Goal: Book appointment/travel/reservation

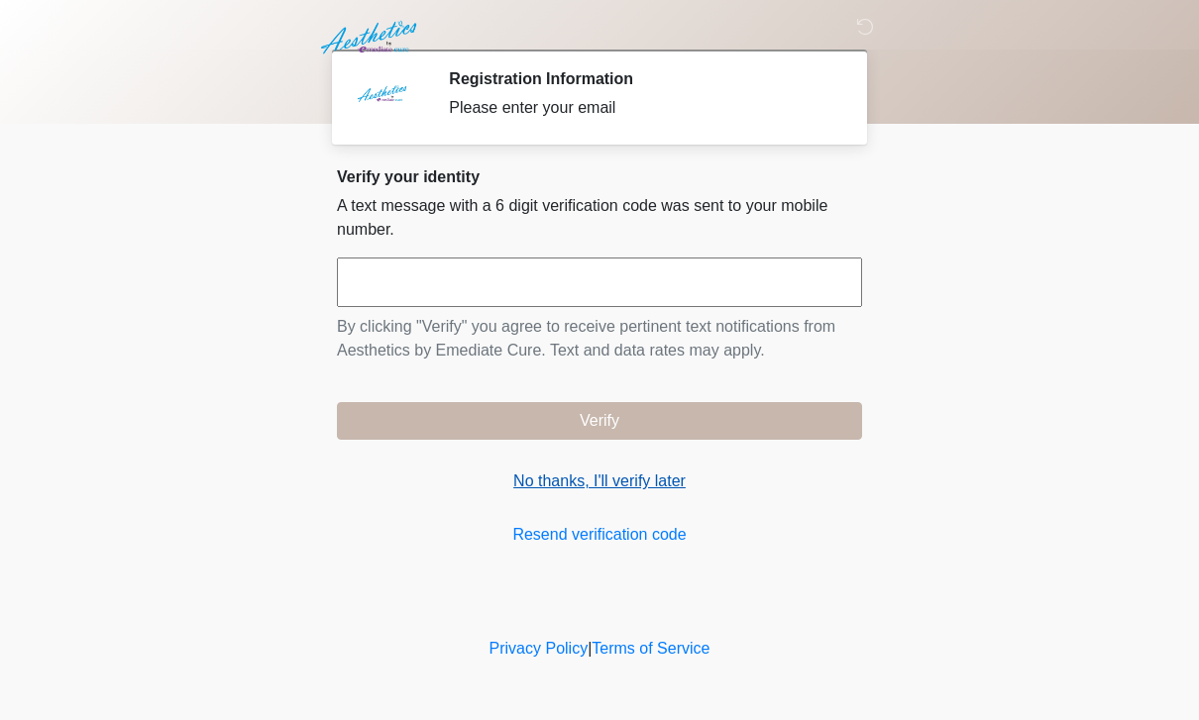
click at [628, 479] on link "No thanks, I'll verify later" at bounding box center [599, 482] width 525 height 24
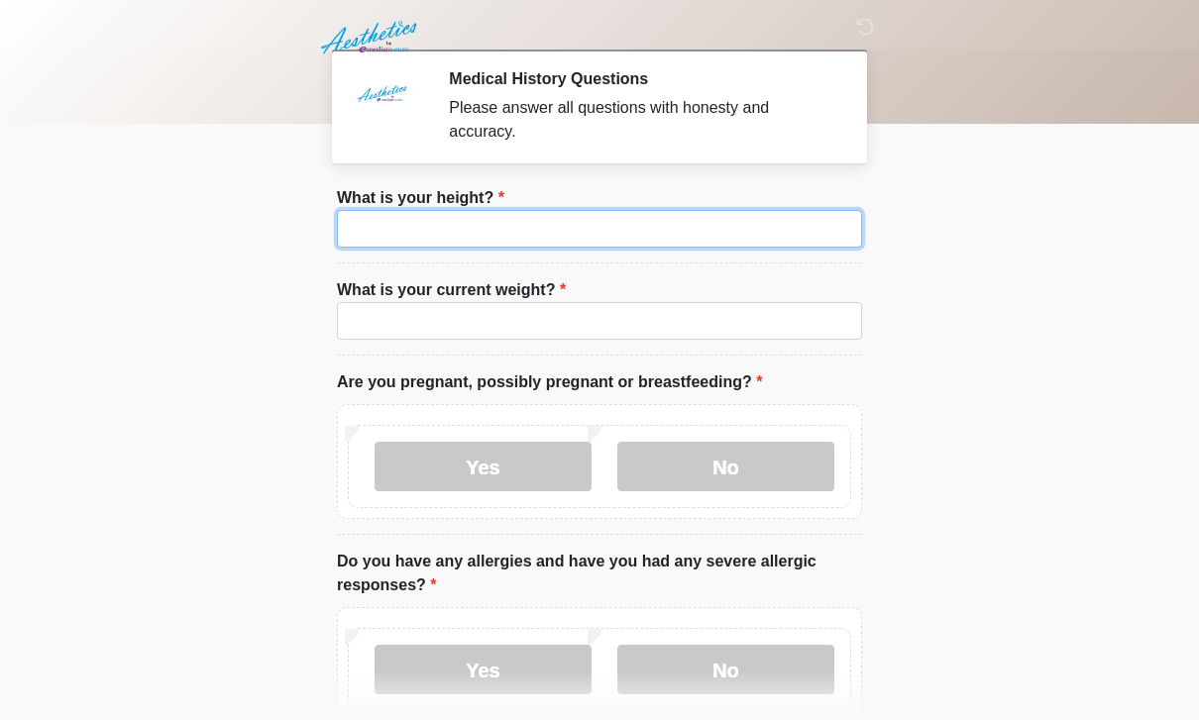
click at [596, 236] on input "What is your height?" at bounding box center [599, 229] width 525 height 38
type input "***"
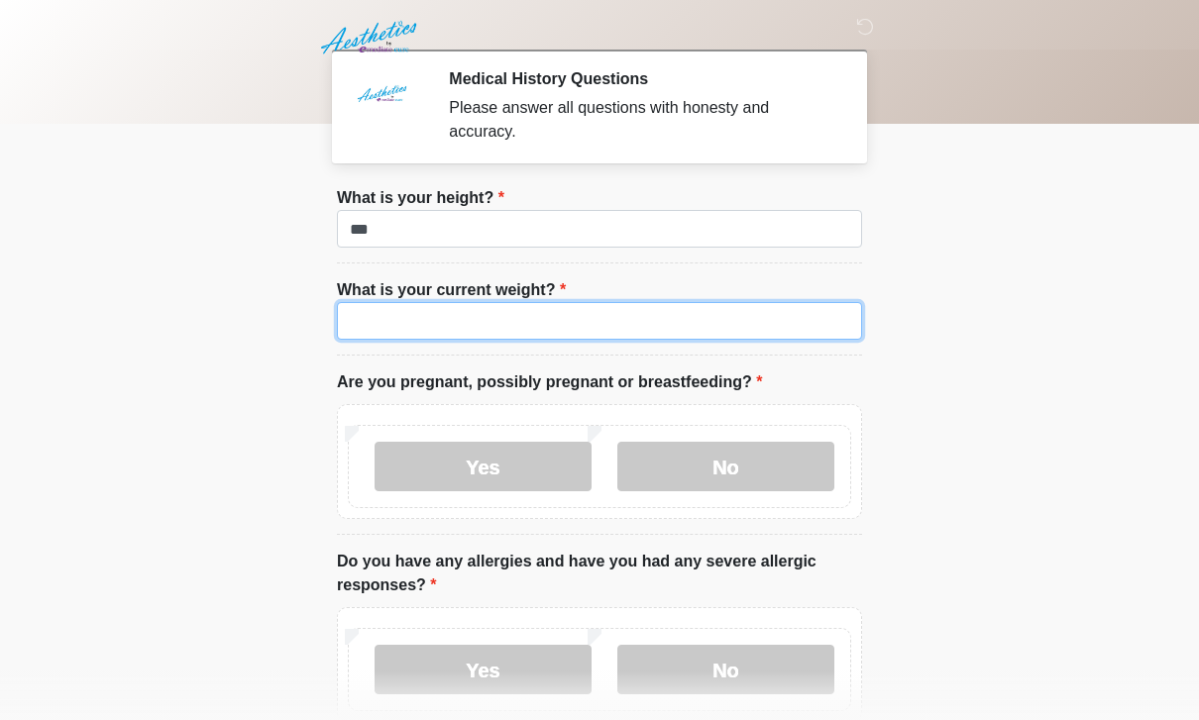
click at [424, 313] on input "What is your current weight?" at bounding box center [599, 321] width 525 height 38
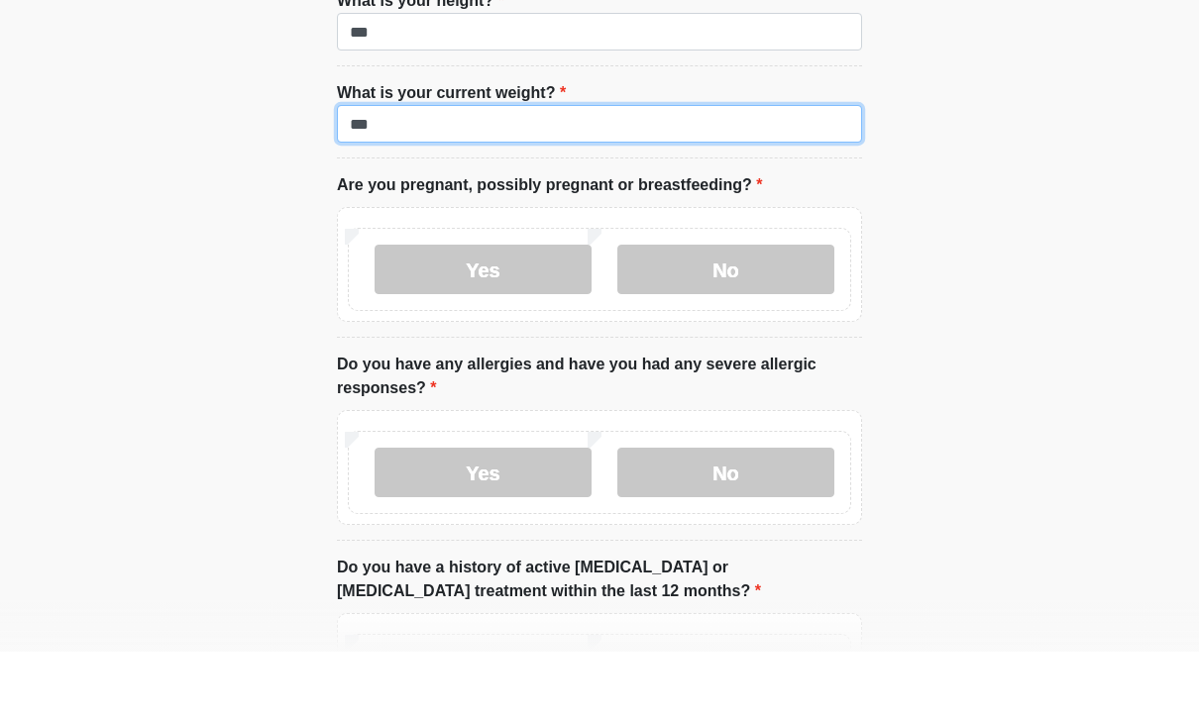
scroll to position [130, 0]
type input "***"
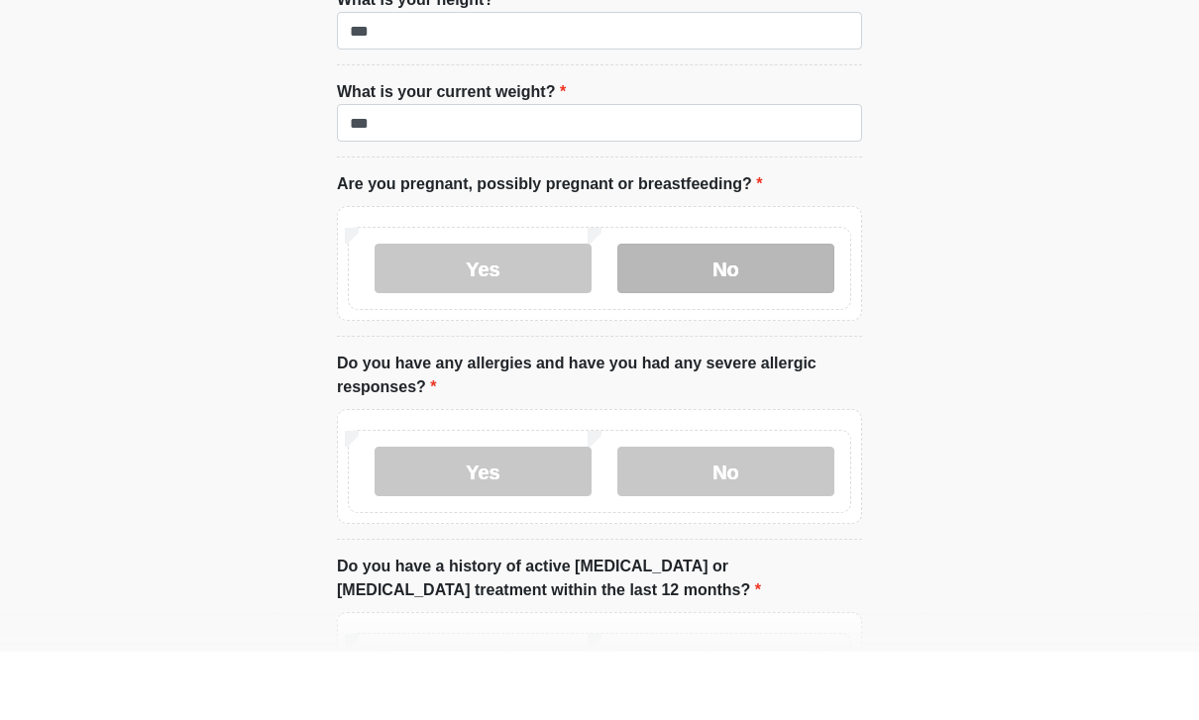
click at [726, 312] on label "No" at bounding box center [725, 337] width 217 height 50
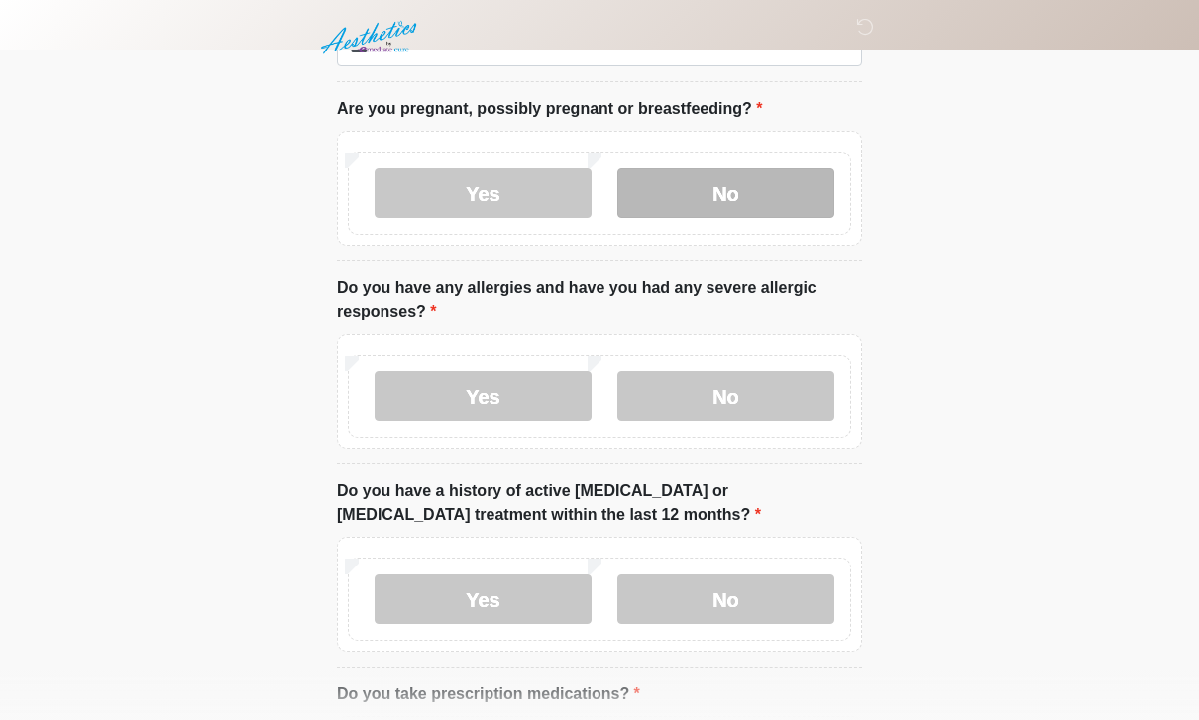
scroll to position [288, 0]
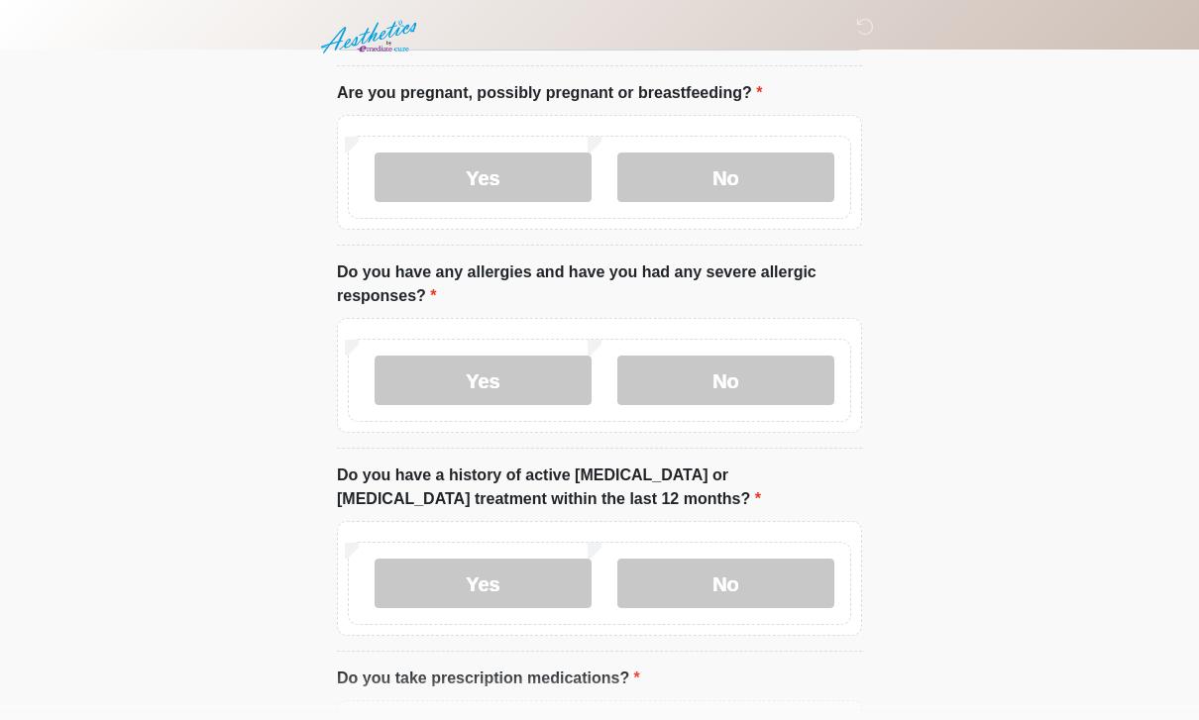
click at [716, 345] on div "Yes No" at bounding box center [599, 381] width 503 height 83
click at [740, 390] on label "No" at bounding box center [725, 382] width 217 height 50
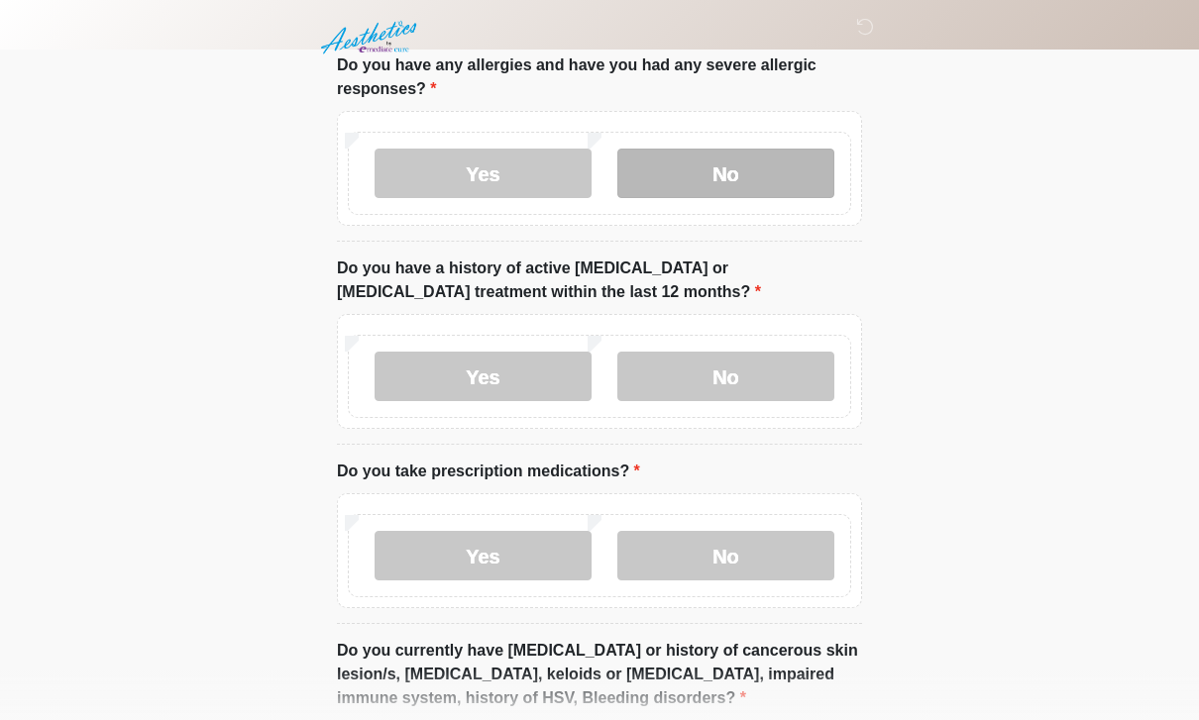
scroll to position [497, 0]
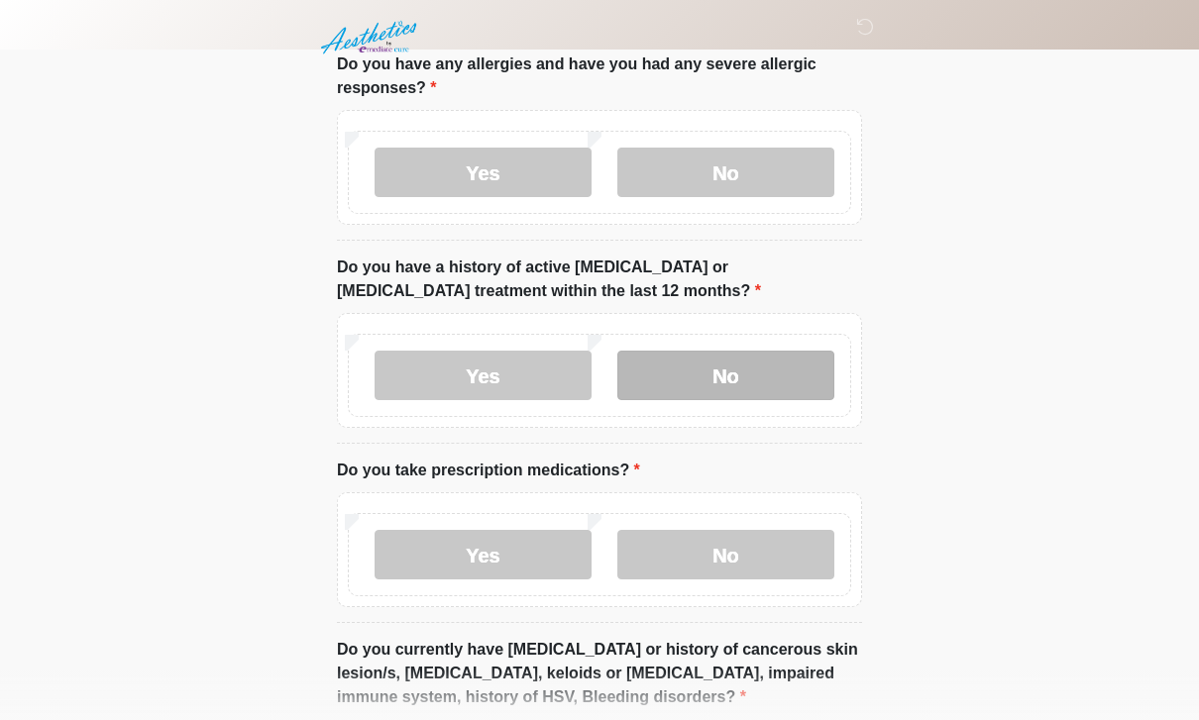
click at [666, 384] on label "No" at bounding box center [725, 376] width 217 height 50
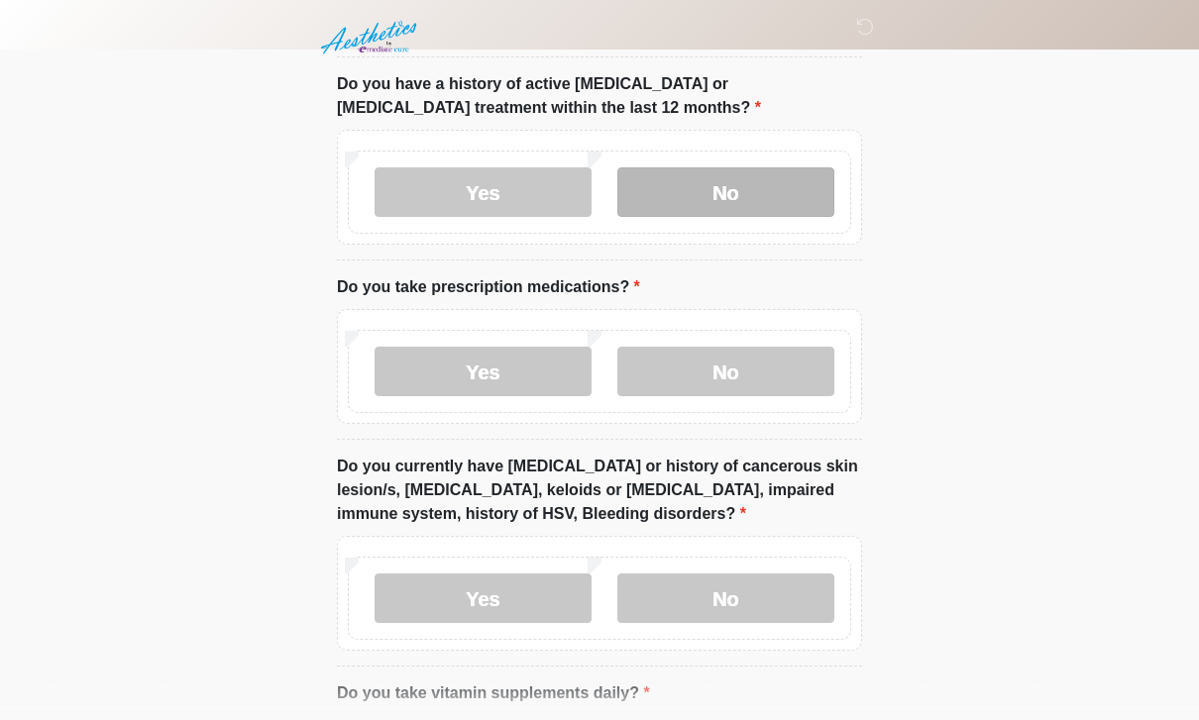
scroll to position [690, 0]
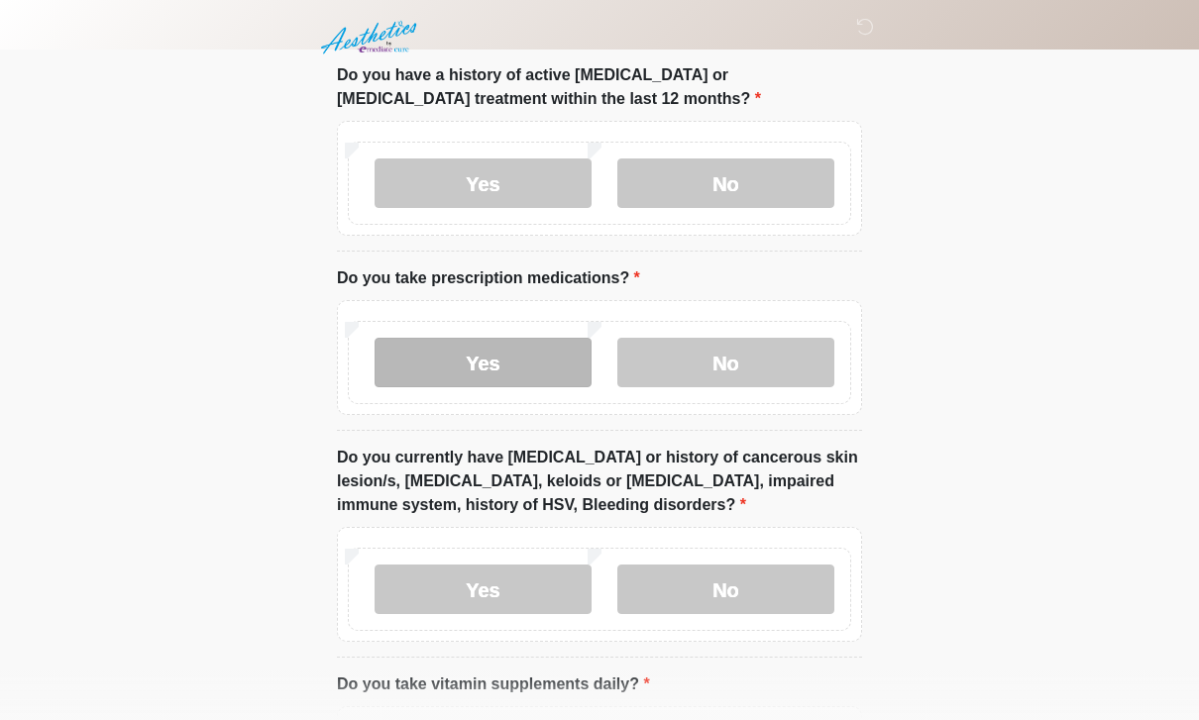
click at [466, 359] on label "Yes" at bounding box center [483, 363] width 217 height 50
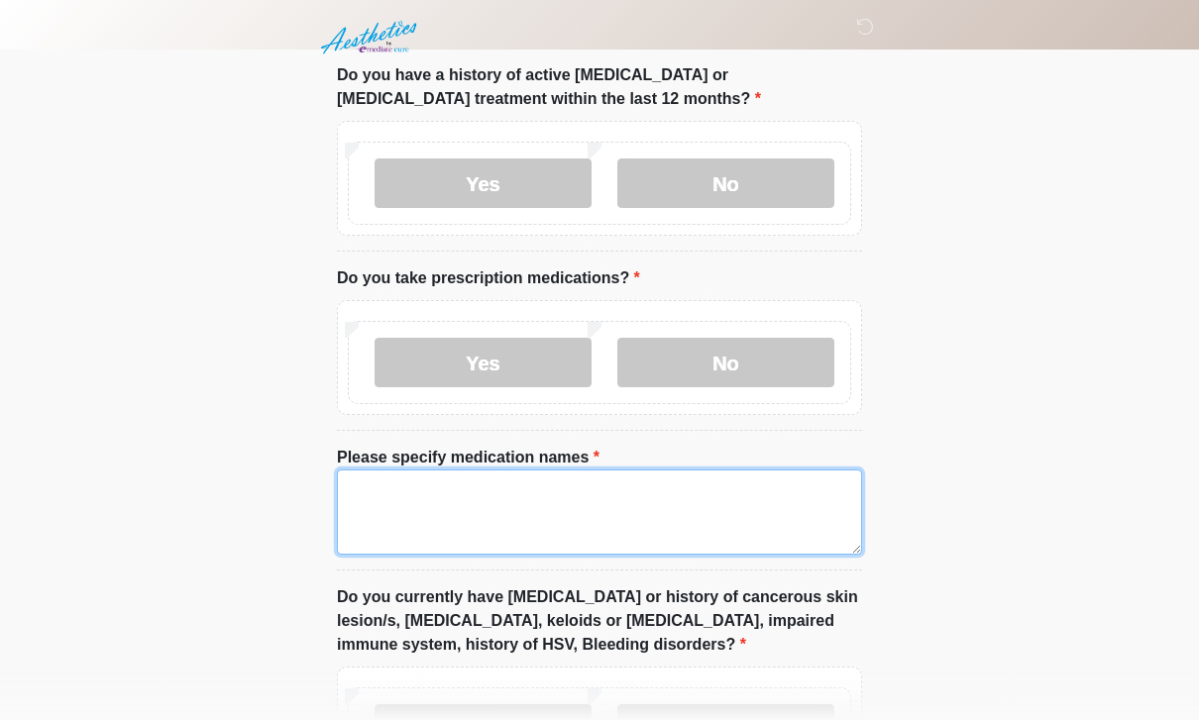
click at [617, 526] on textarea "Please specify medication names" at bounding box center [599, 512] width 525 height 85
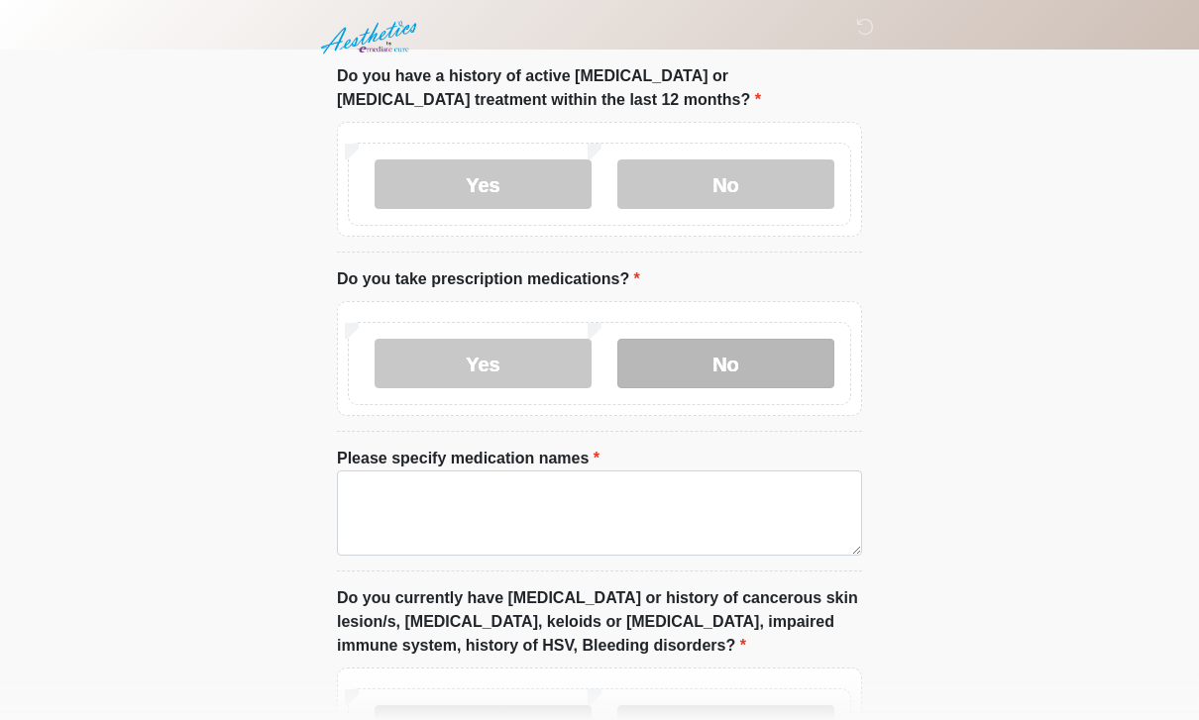
click at [708, 369] on label "No" at bounding box center [725, 364] width 217 height 50
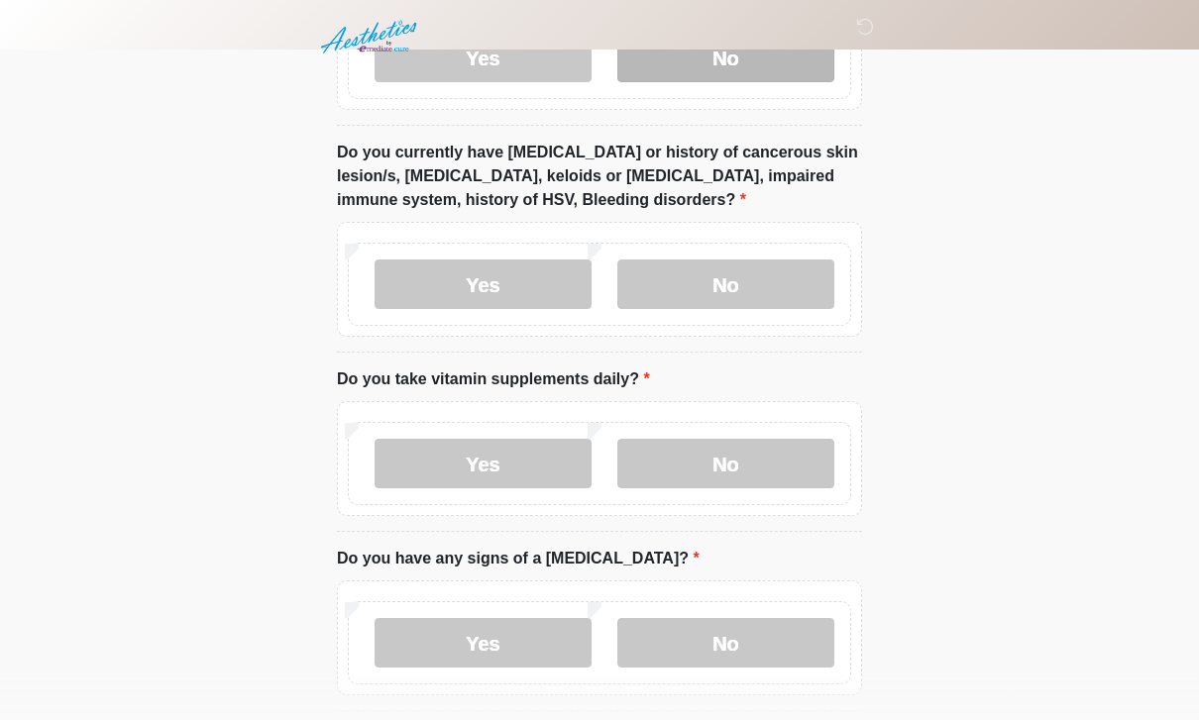
scroll to position [997, 0]
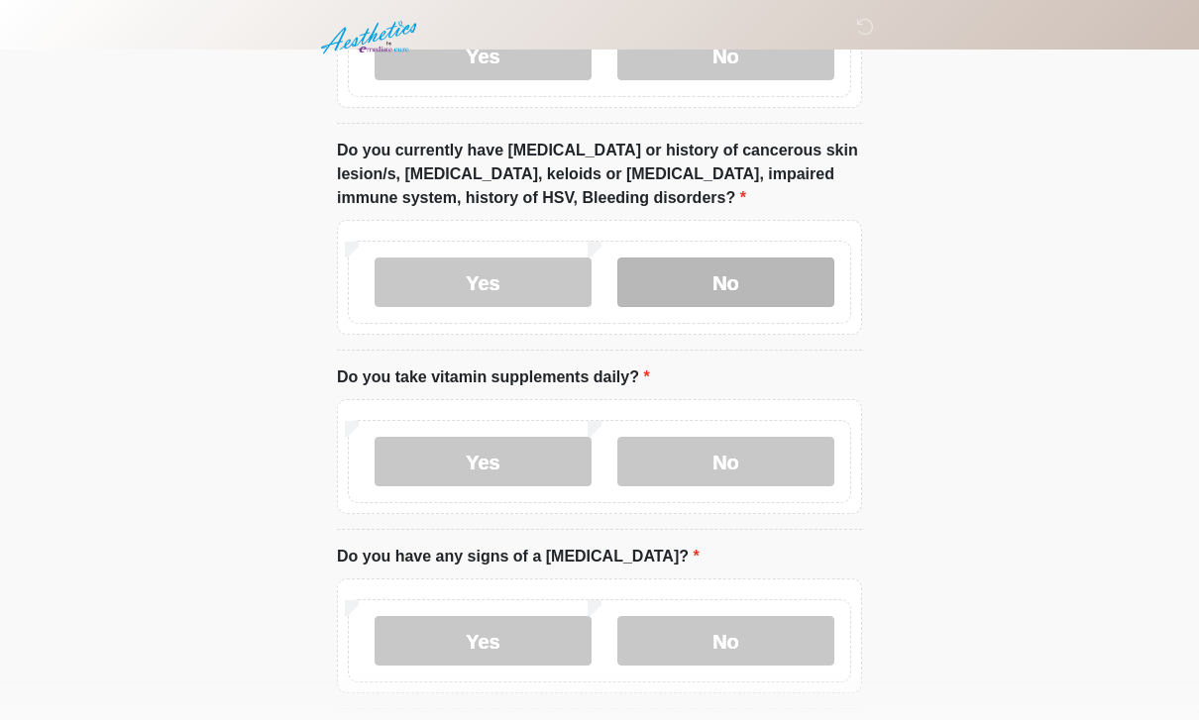
click at [719, 275] on label "No" at bounding box center [725, 283] width 217 height 50
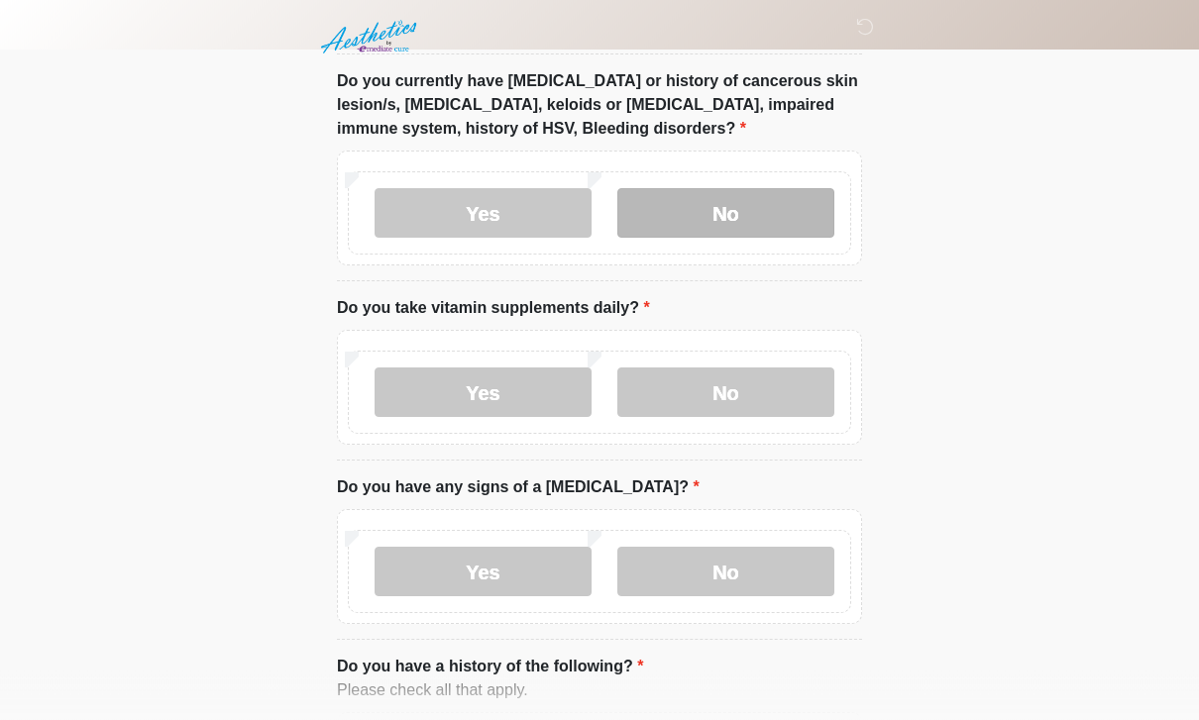
scroll to position [1067, 0]
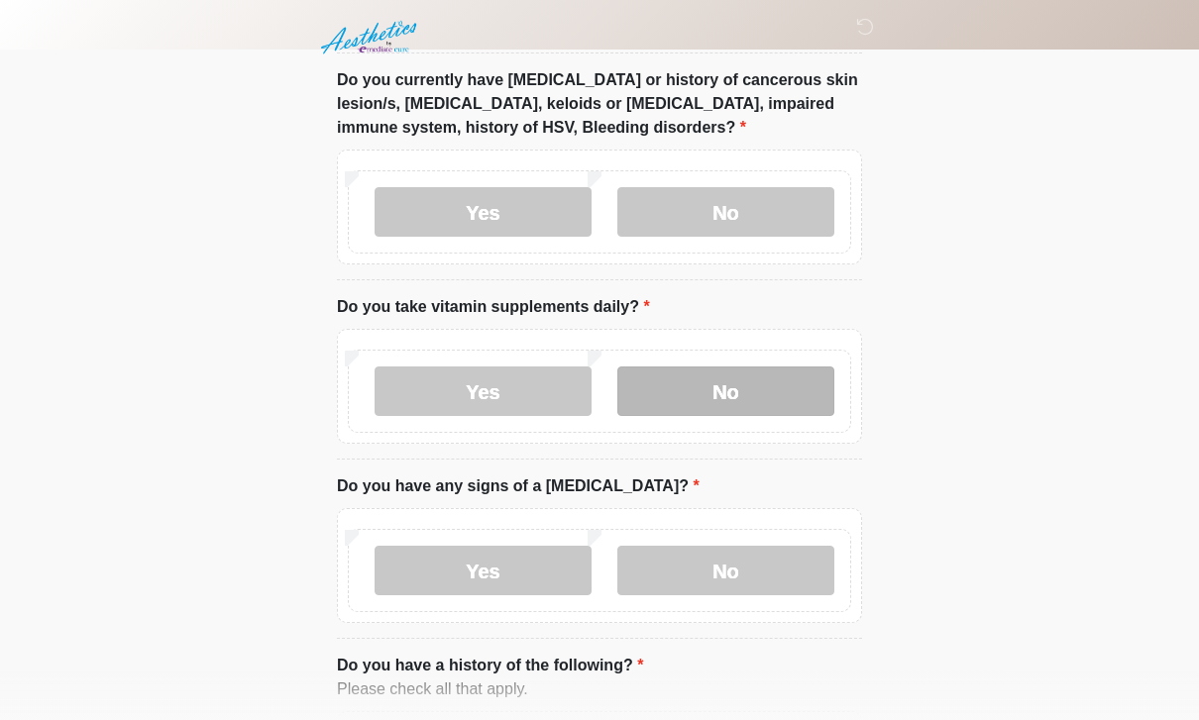
click at [699, 384] on label "No" at bounding box center [725, 392] width 217 height 50
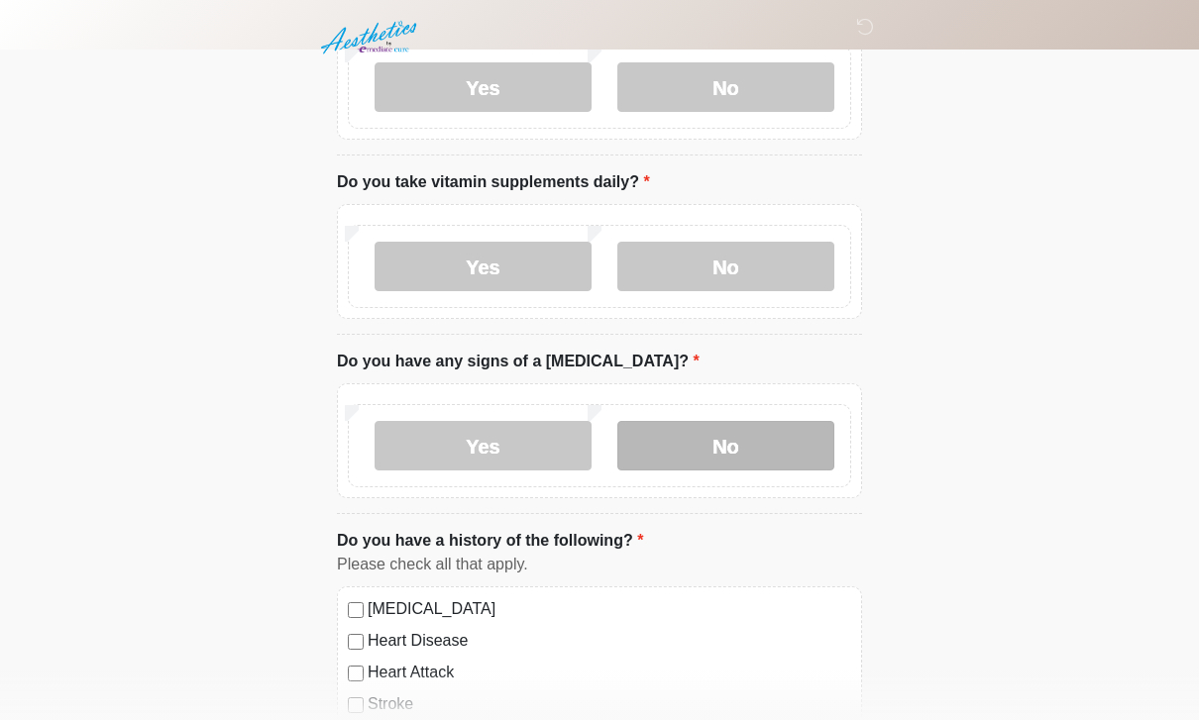
click at [763, 433] on label "No" at bounding box center [725, 446] width 217 height 50
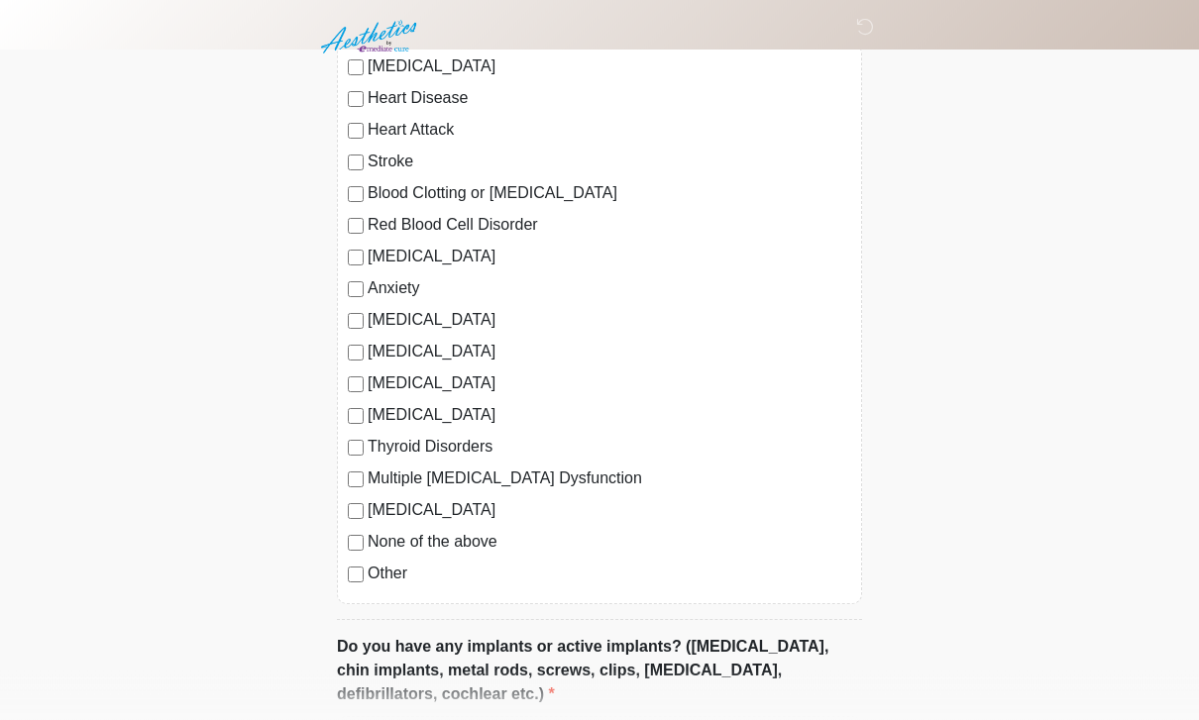
scroll to position [1739, 0]
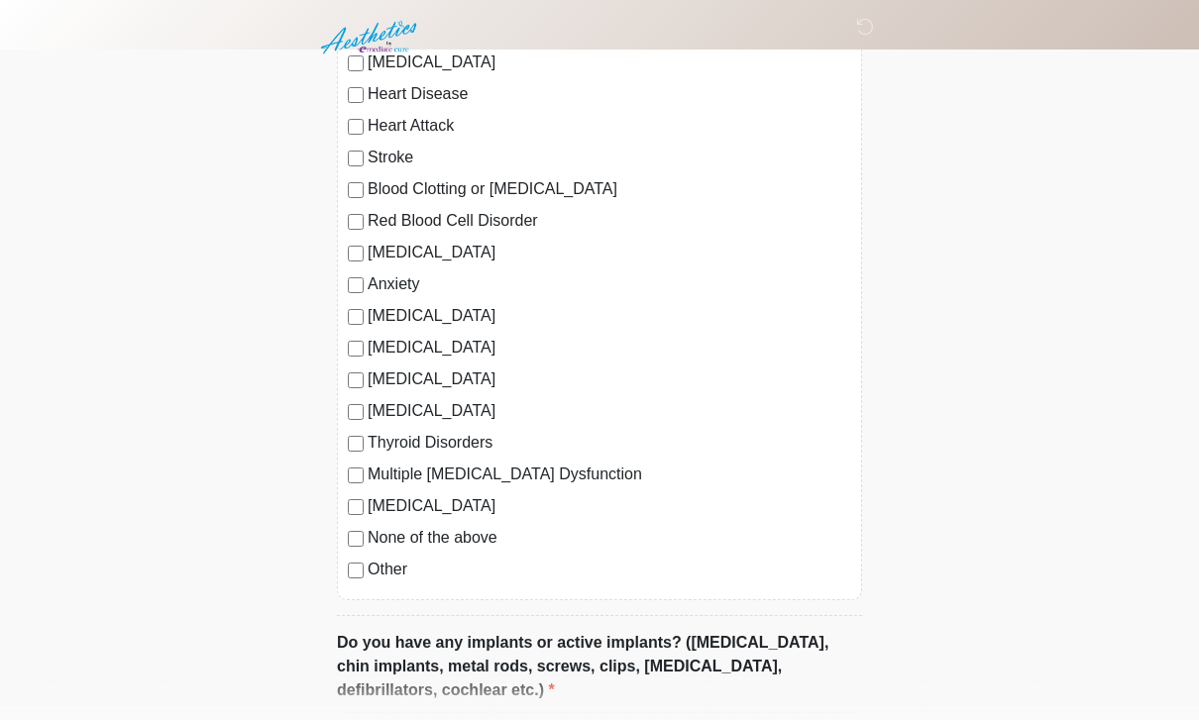
click at [475, 531] on label "None of the above" at bounding box center [610, 538] width 484 height 24
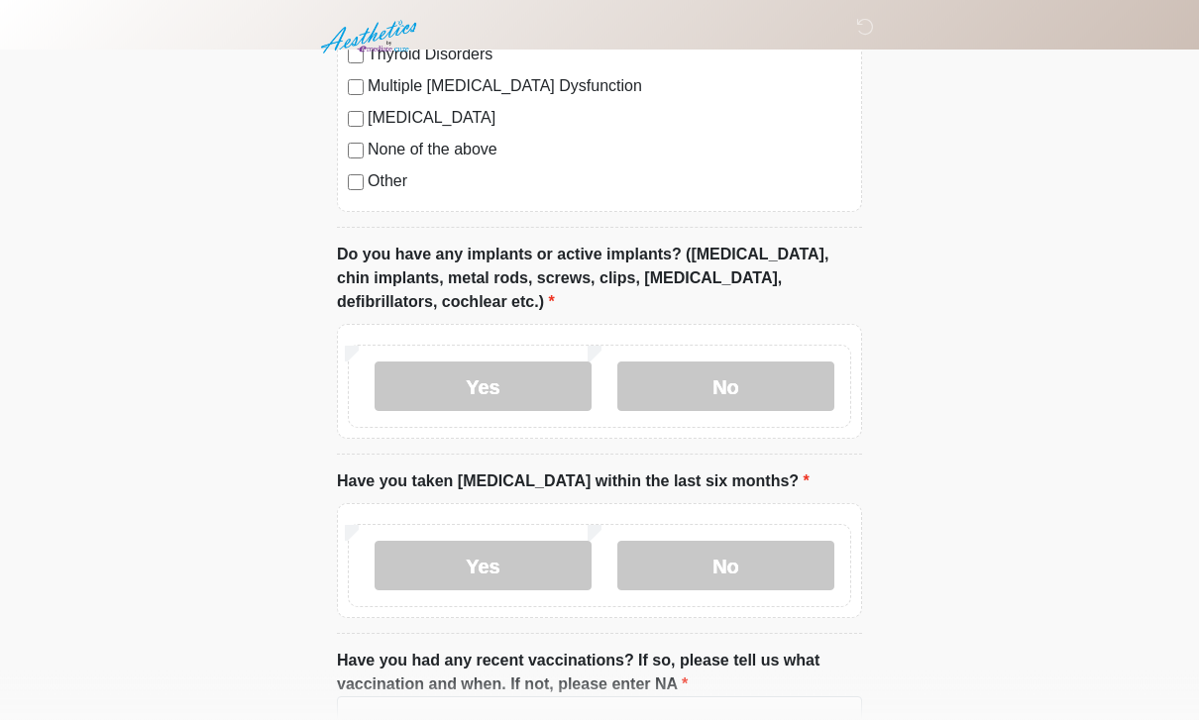
scroll to position [2125, 0]
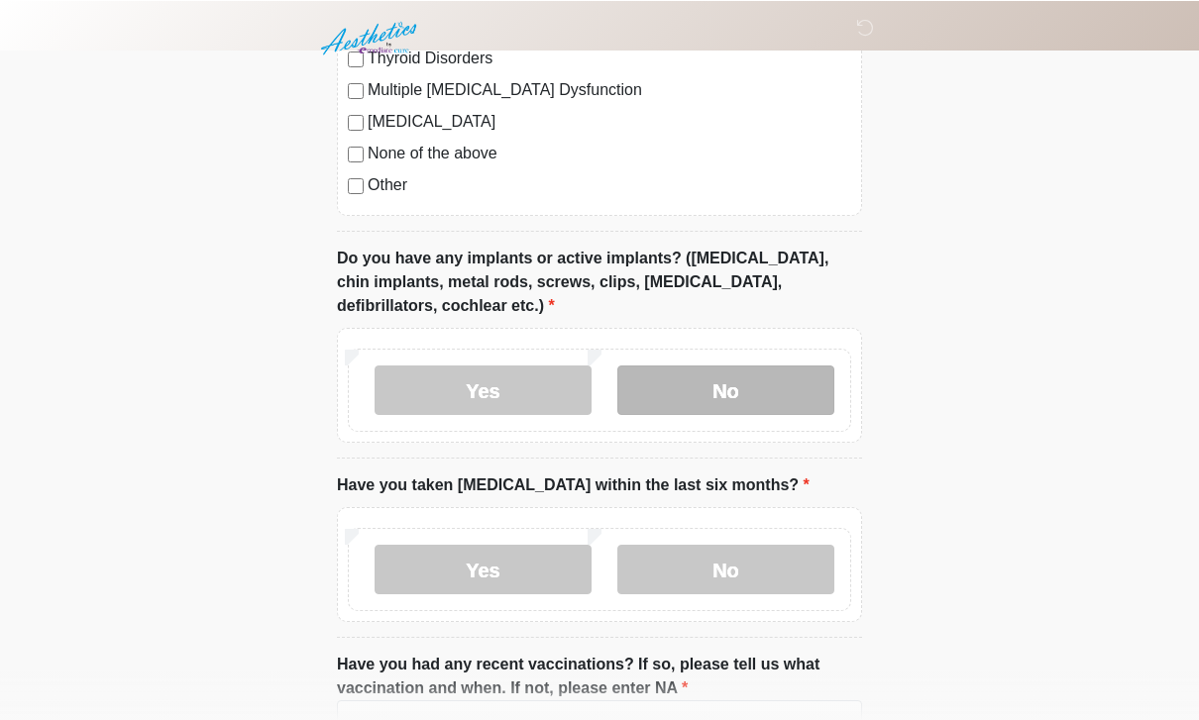
click at [704, 383] on label "No" at bounding box center [725, 390] width 217 height 50
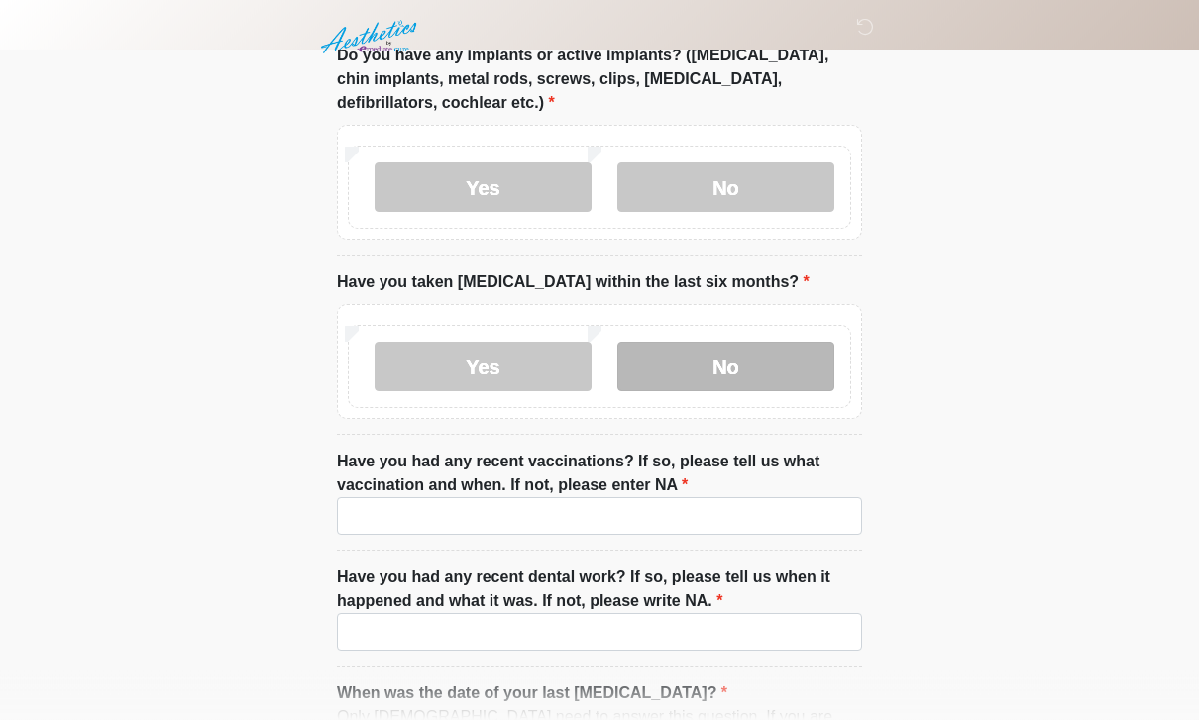
click at [752, 352] on label "No" at bounding box center [725, 368] width 217 height 50
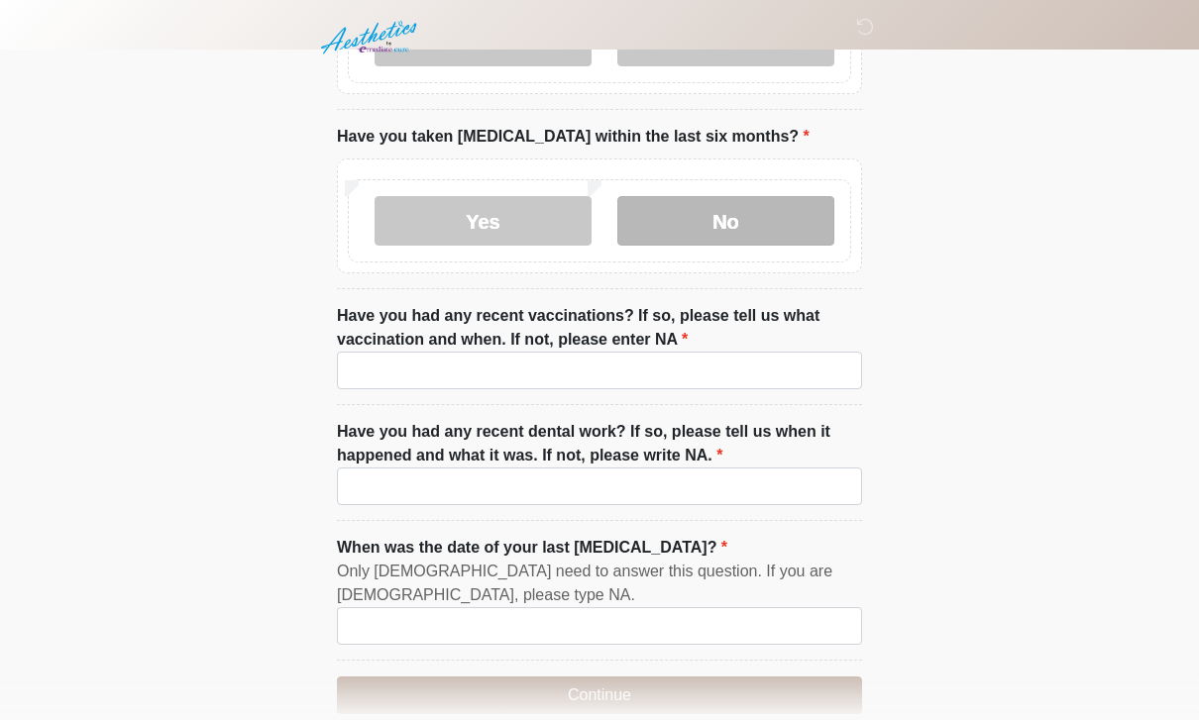
scroll to position [2503, 0]
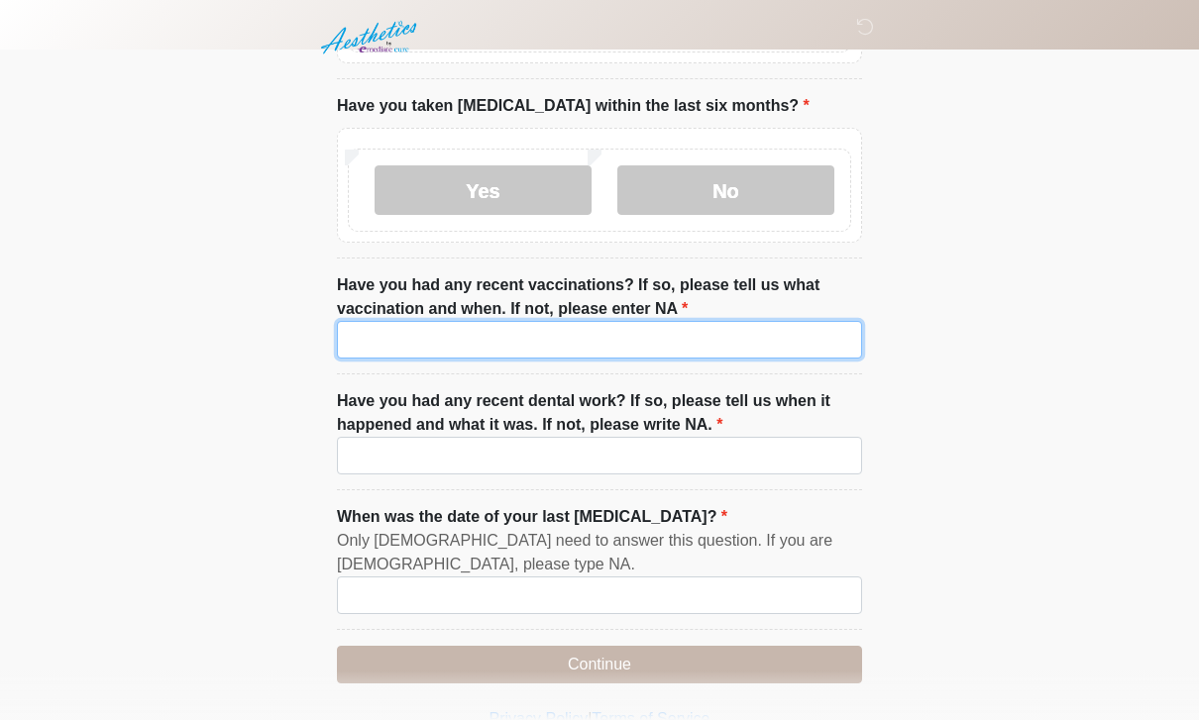
click at [784, 338] on input "Have you had any recent vaccinations? If so, please tell us what vaccination an…" at bounding box center [599, 340] width 525 height 38
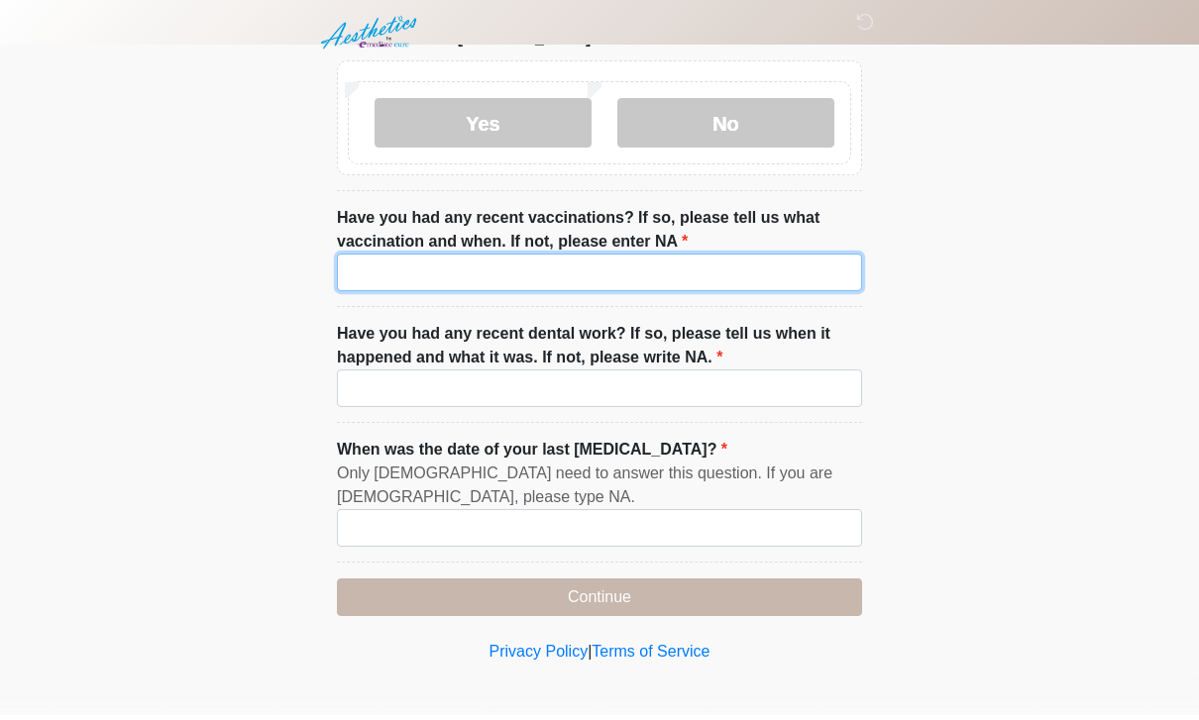
scroll to position [2566, 0]
type input "*********"
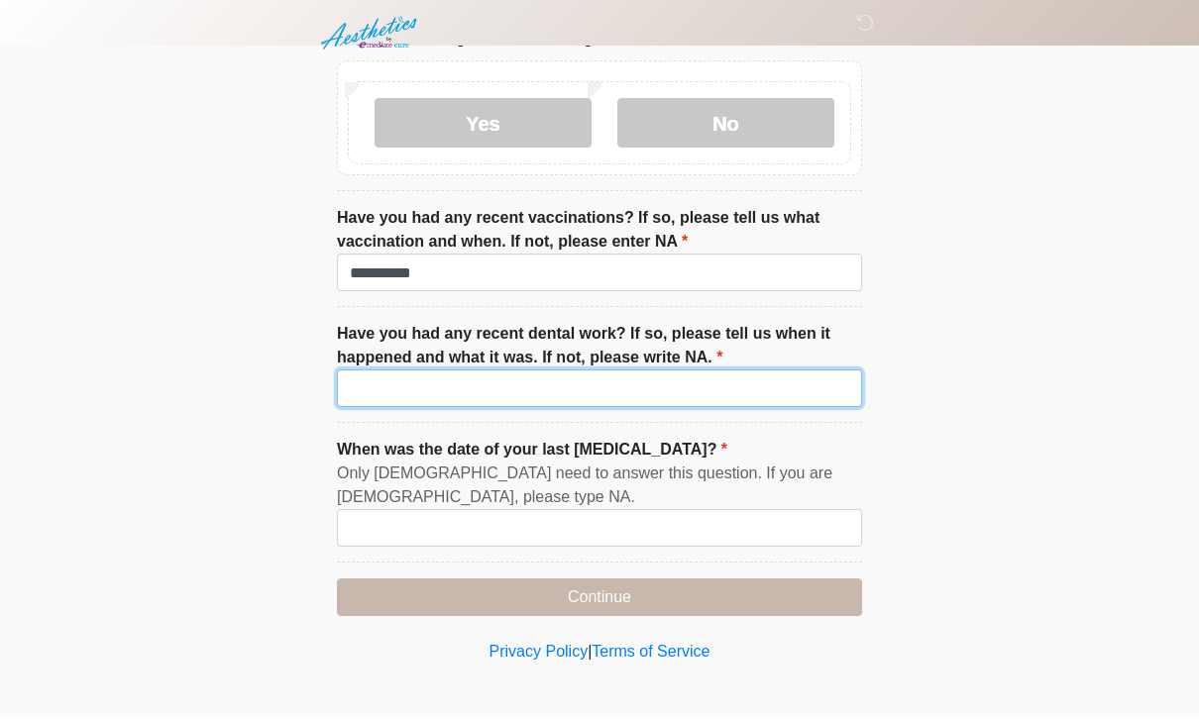
click at [552, 391] on input "Have you had any recent dental work? If so, please tell us when it happened and…" at bounding box center [599, 394] width 525 height 38
type input "*********"
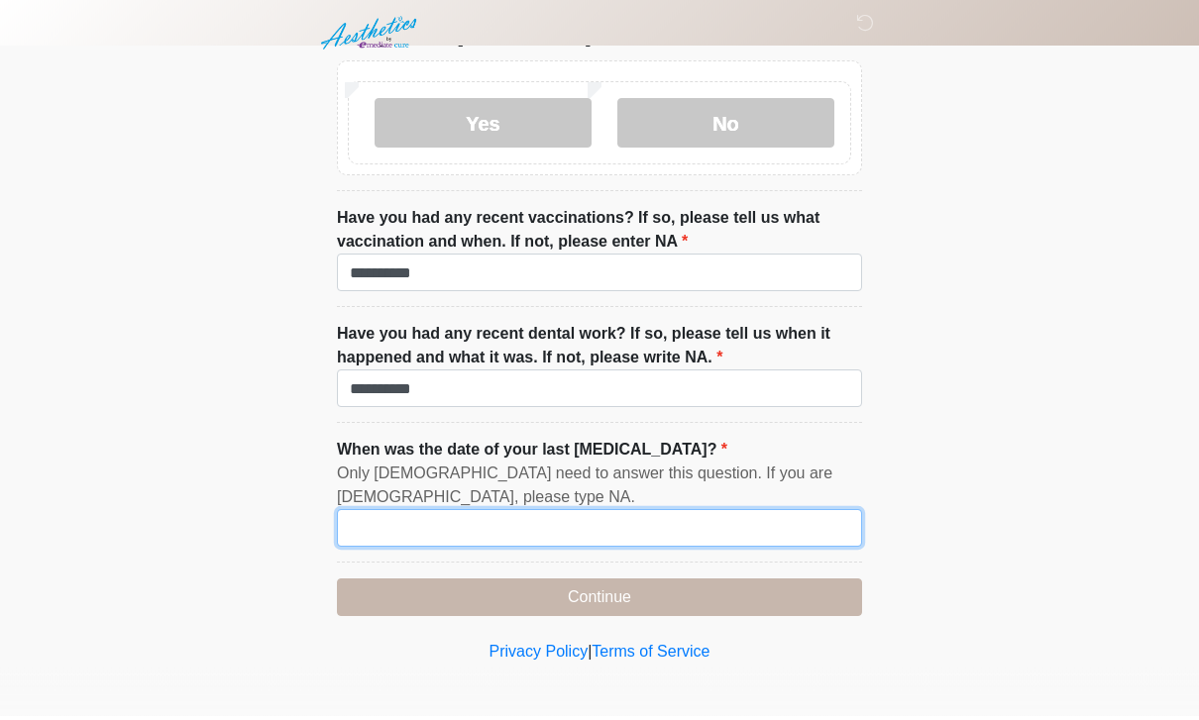
click at [487, 514] on input "When was the date of your last menstrual cycle?" at bounding box center [599, 533] width 525 height 38
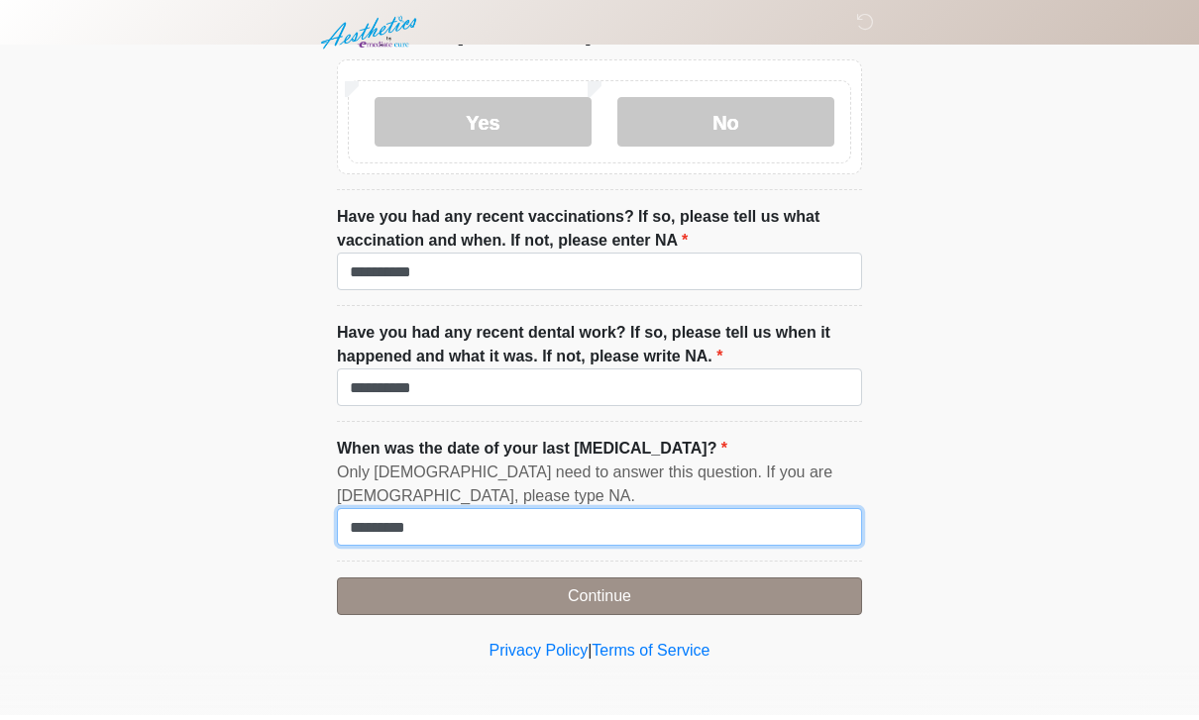
type input "*********"
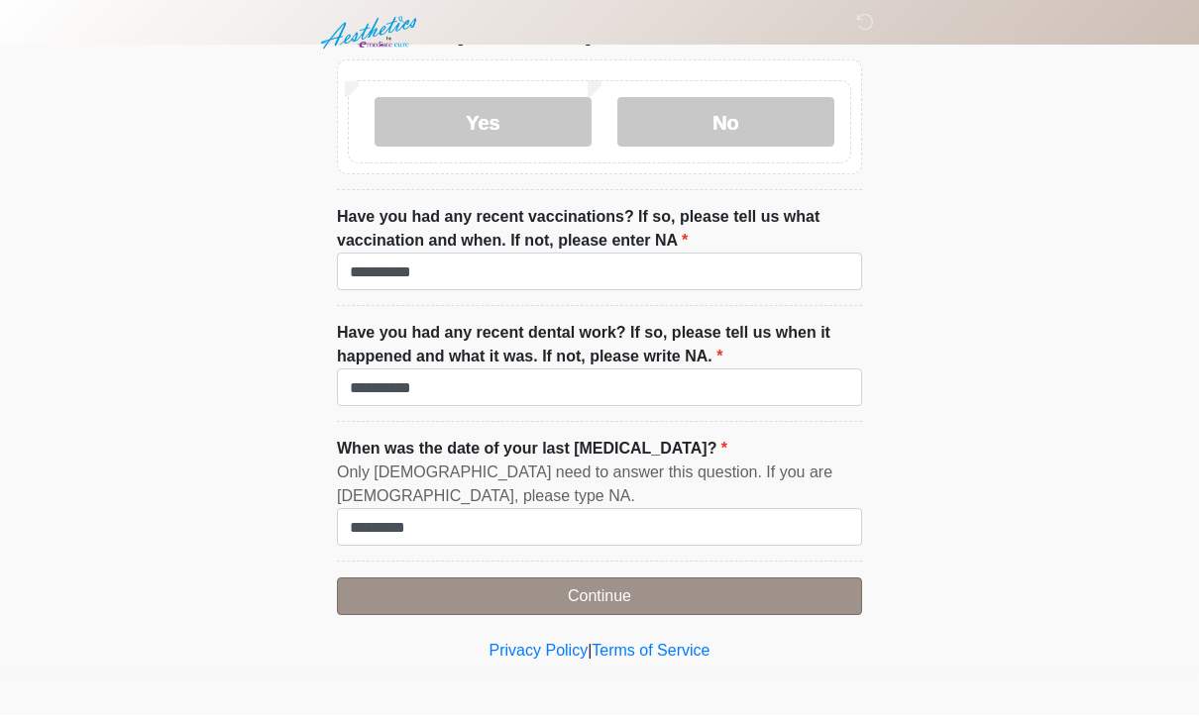
click at [665, 583] on button "Continue" at bounding box center [599, 602] width 525 height 38
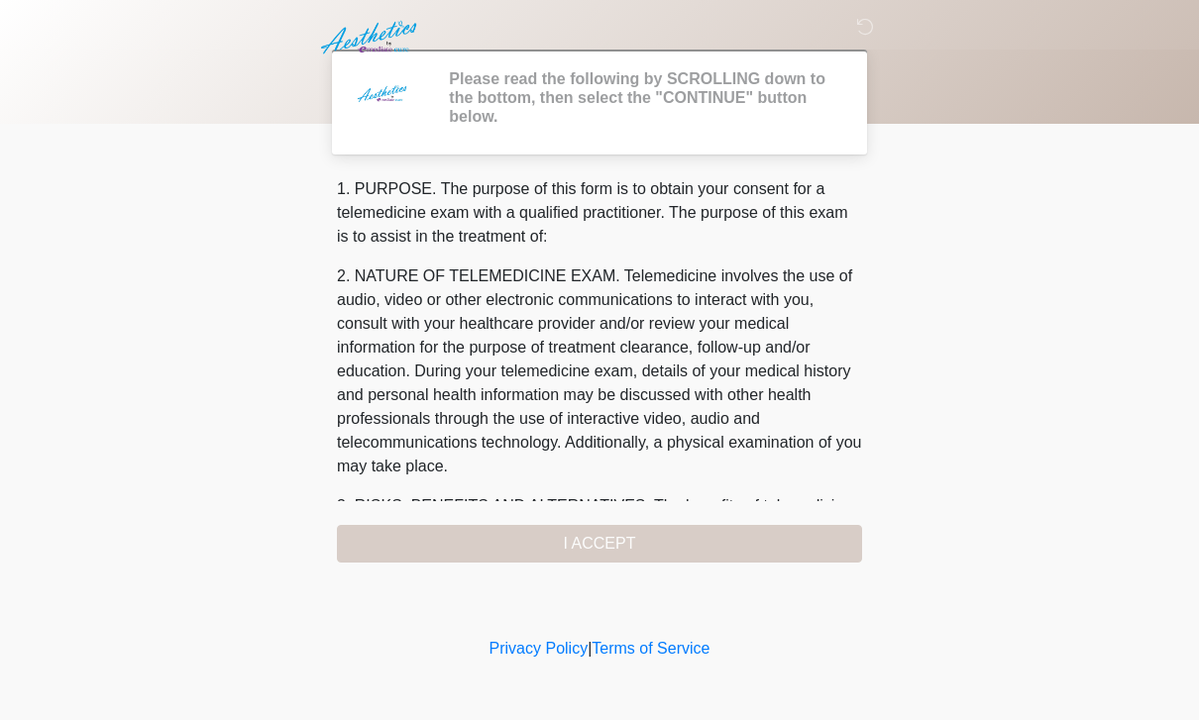
scroll to position [0, 0]
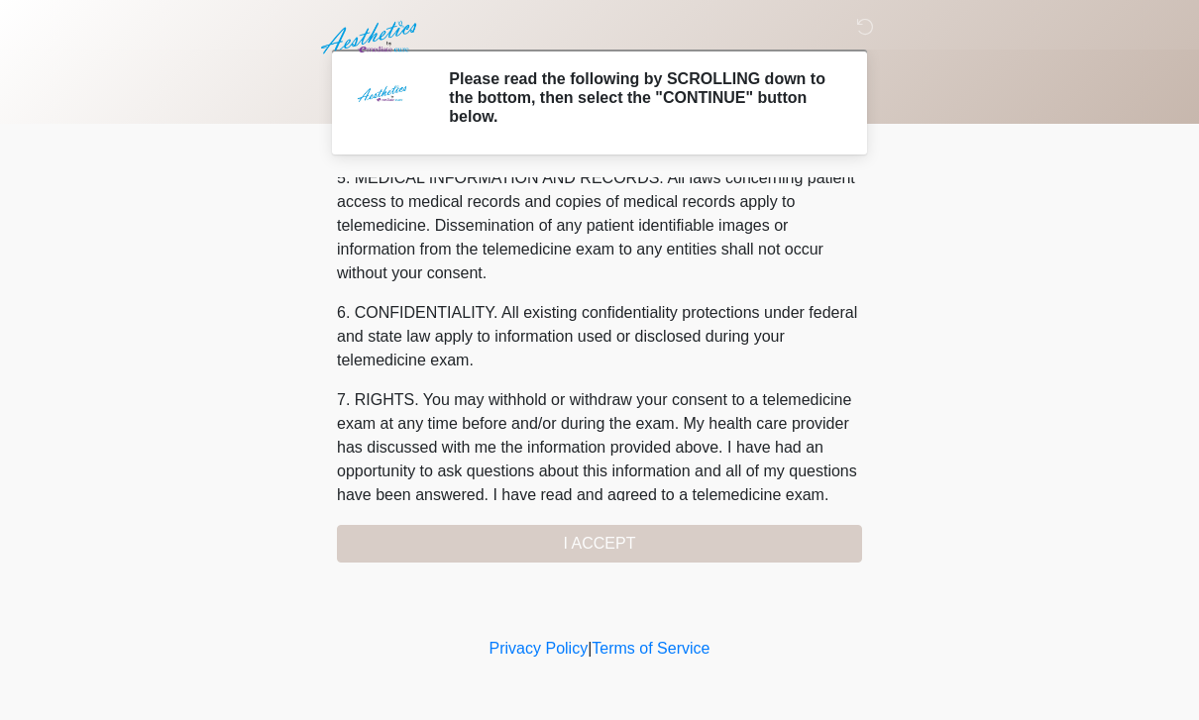
click at [688, 532] on div "1. PURPOSE. The purpose of this form is to obtain your consent for a telemedici…" at bounding box center [599, 369] width 525 height 385
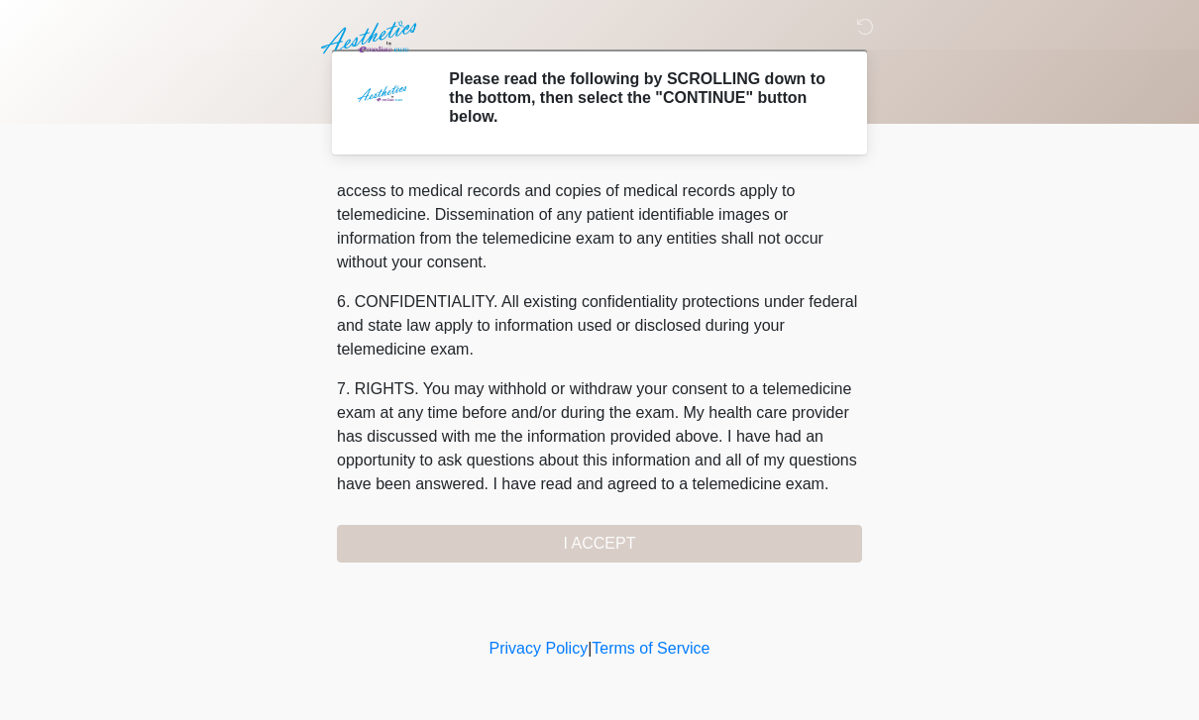
click at [688, 531] on div "1. PURPOSE. The purpose of this form is to obtain your consent for a telemedici…" at bounding box center [599, 369] width 525 height 385
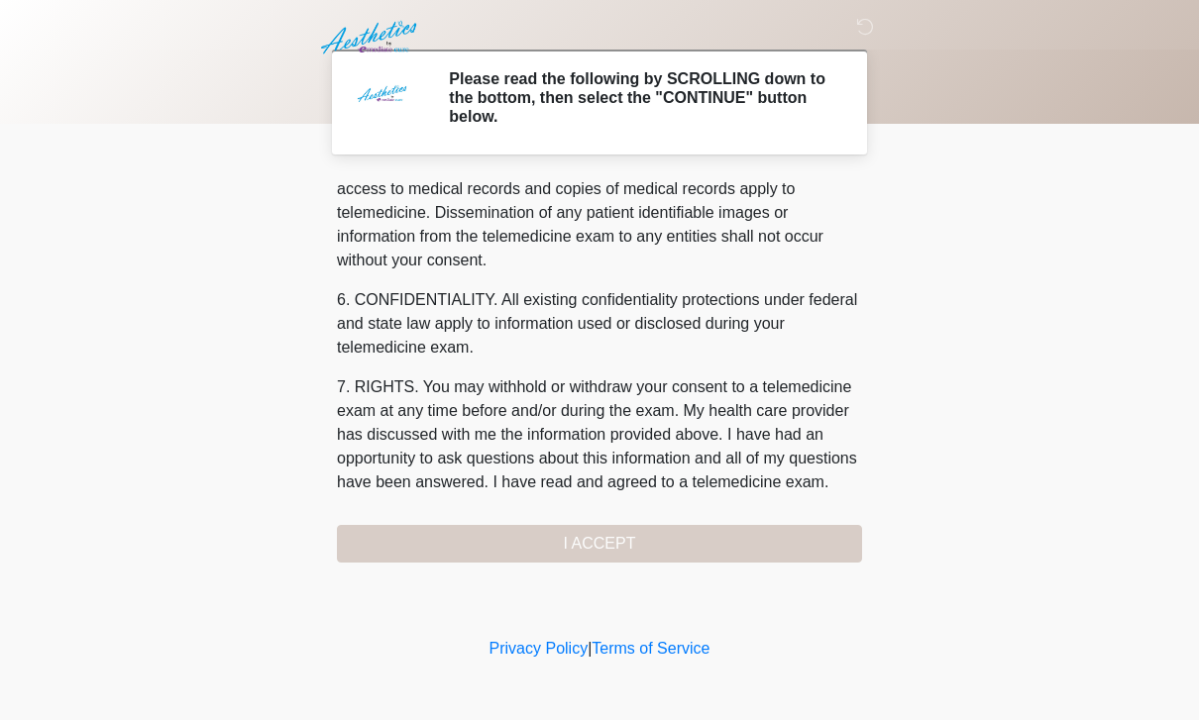
click at [689, 538] on div "1. PURPOSE. The purpose of this form is to obtain your consent for a telemedici…" at bounding box center [599, 369] width 525 height 385
click at [635, 528] on div "1. PURPOSE. The purpose of this form is to obtain your consent for a telemedici…" at bounding box center [599, 369] width 525 height 385
click at [654, 535] on div "1. PURPOSE. The purpose of this form is to obtain your consent for a telemedici…" at bounding box center [599, 369] width 525 height 385
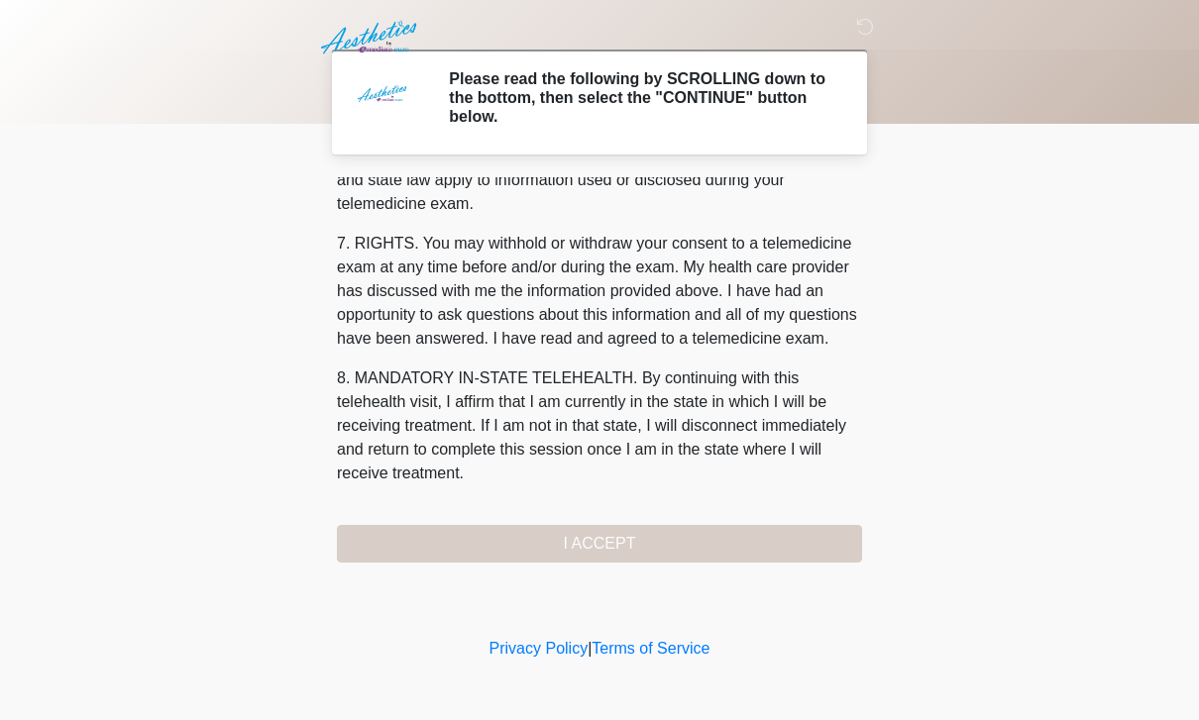
click at [592, 533] on div "1. PURPOSE. The purpose of this form is to obtain your consent for a telemedici…" at bounding box center [599, 369] width 525 height 385
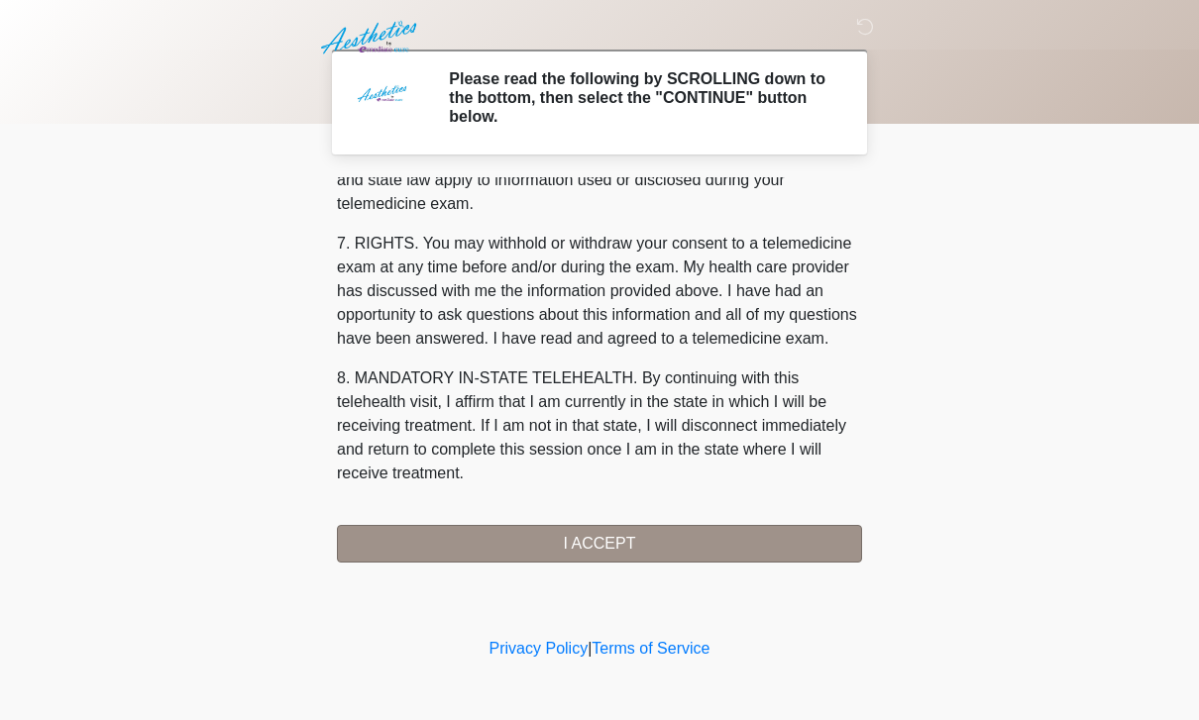
click at [608, 553] on button "I ACCEPT" at bounding box center [599, 544] width 525 height 38
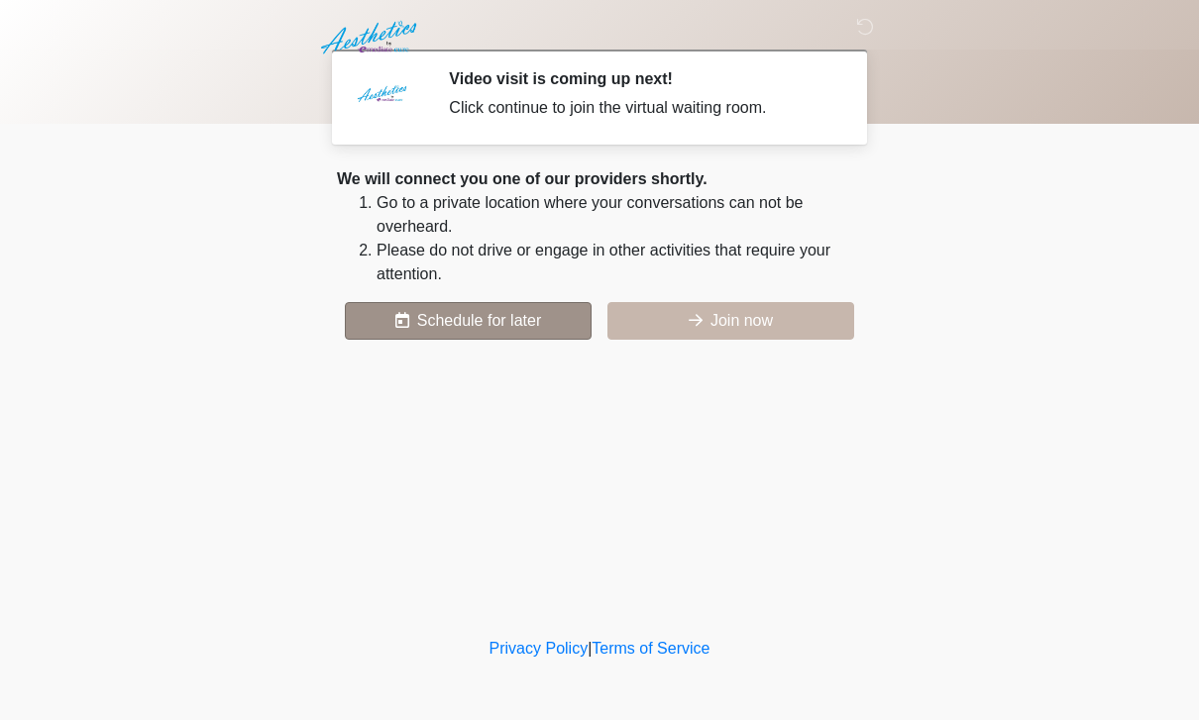
click at [475, 314] on button "Schedule for later" at bounding box center [468, 321] width 247 height 38
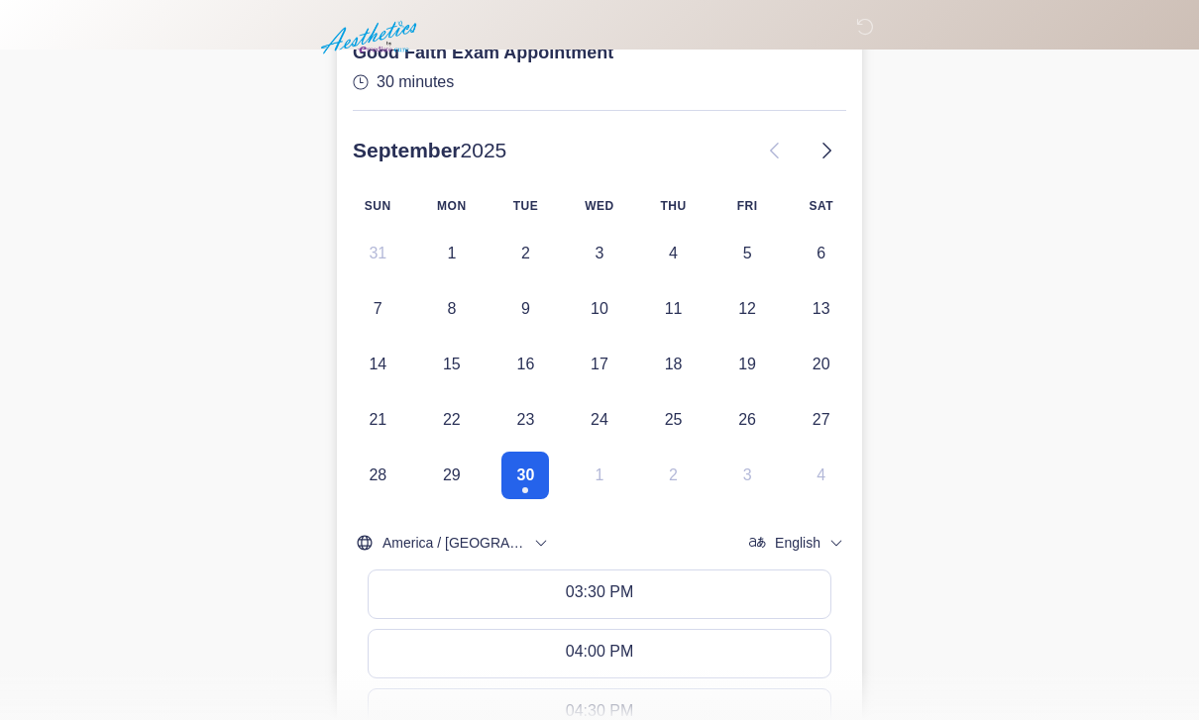
scroll to position [477, 0]
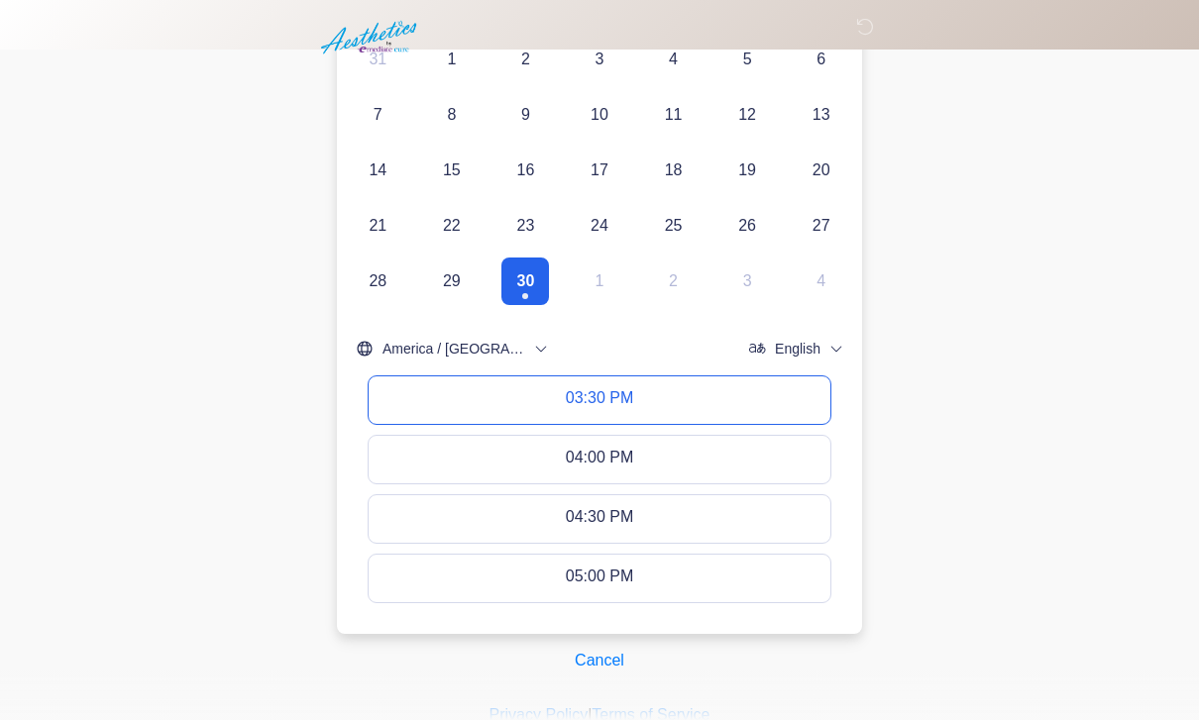
click at [735, 392] on button "03:30 PM" at bounding box center [600, 401] width 462 height 48
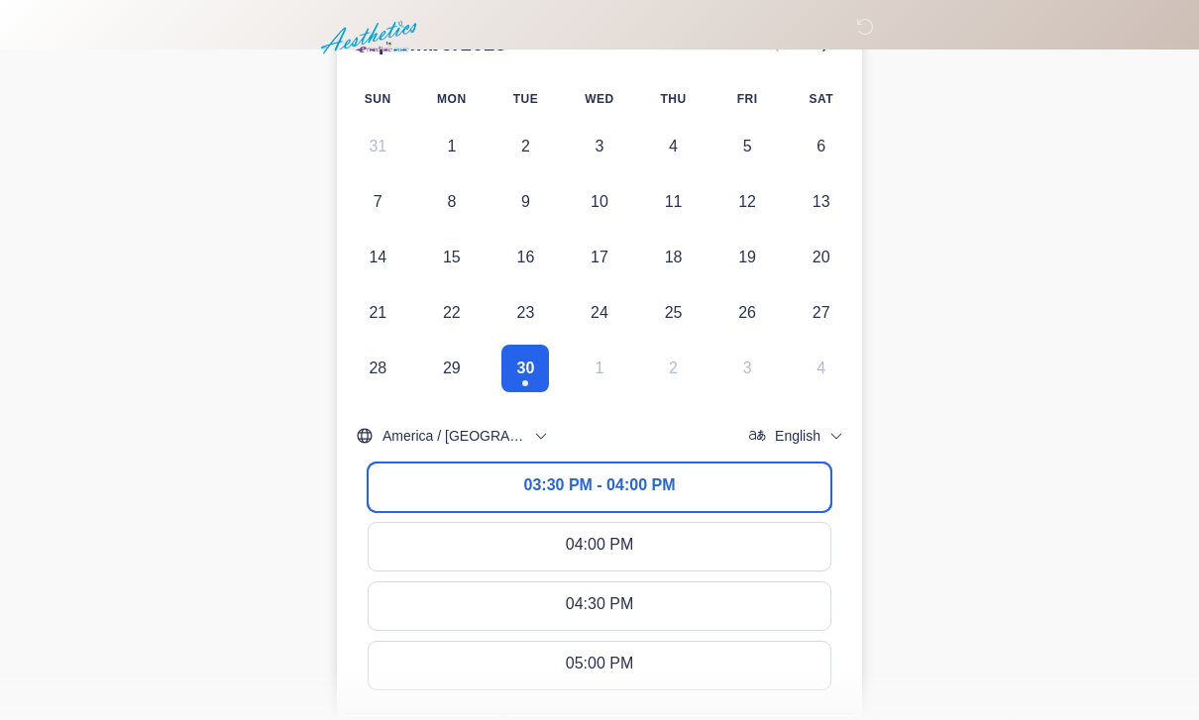
scroll to position [553, 0]
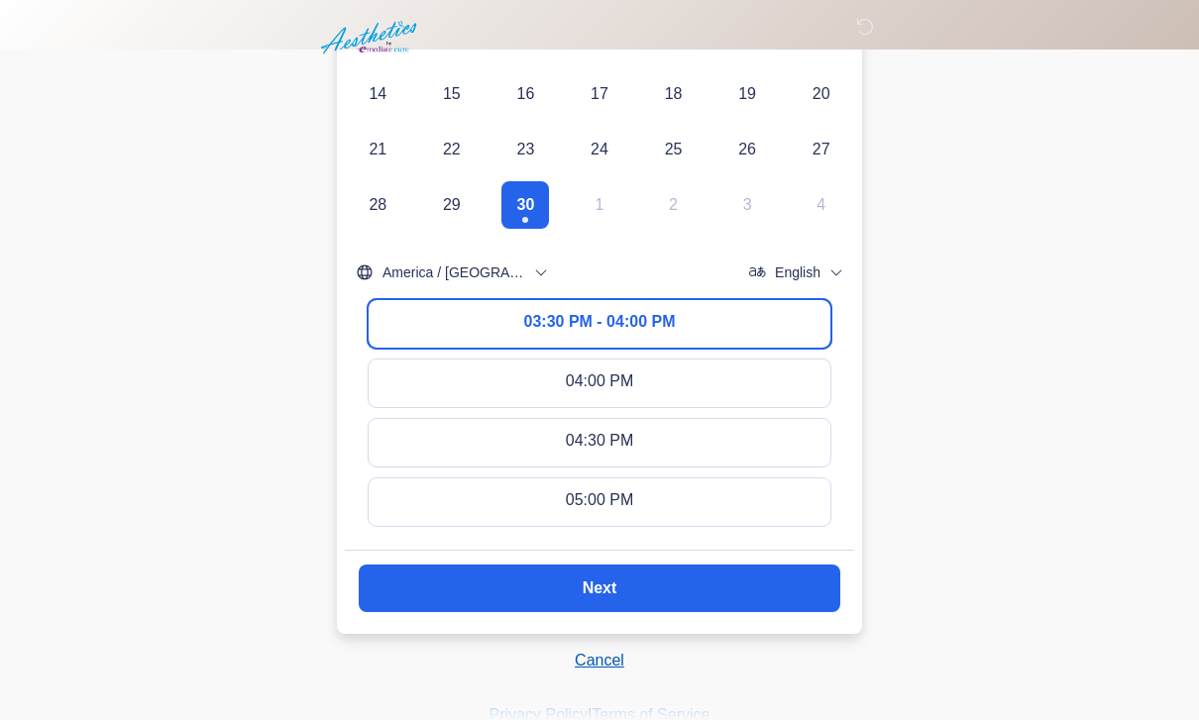
click at [597, 655] on button "Cancel" at bounding box center [599, 661] width 75 height 38
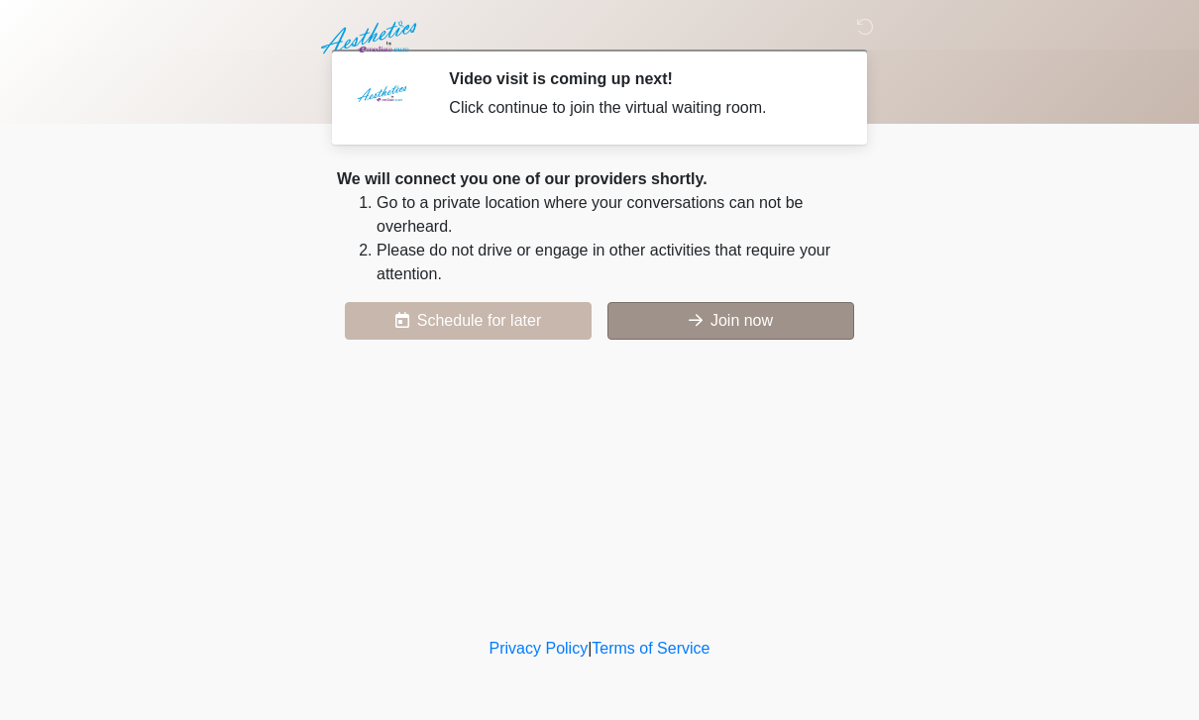
click at [744, 338] on button "Join now" at bounding box center [730, 321] width 247 height 38
